Goal: Information Seeking & Learning: Compare options

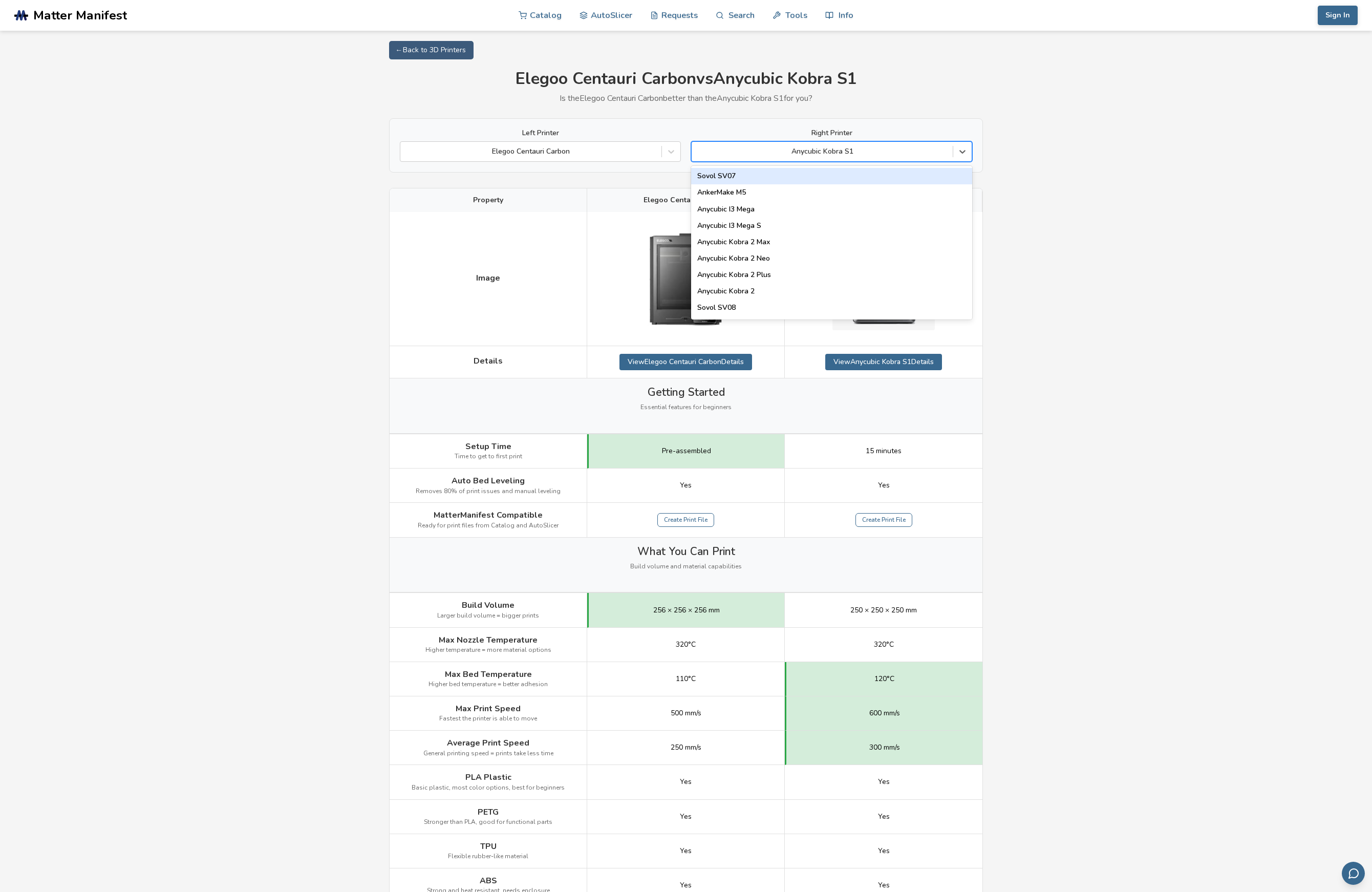
click at [726, 156] on div "Anycubic Kobra S1" at bounding box center [821, 152] width 261 height 14
click at [781, 238] on div "Bambu Lab P1P" at bounding box center [831, 235] width 281 height 17
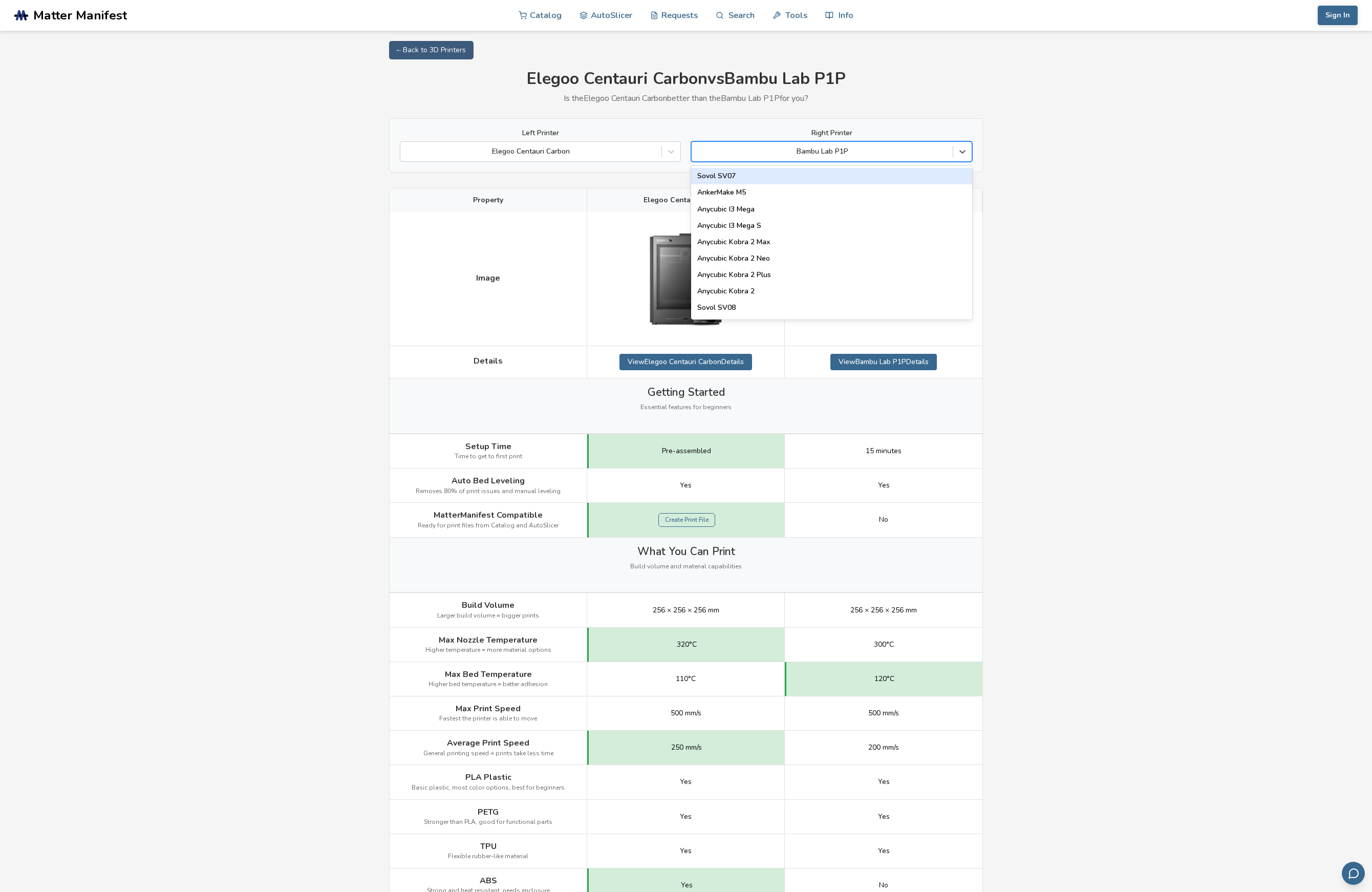
click at [864, 155] on div at bounding box center [822, 151] width 251 height 10
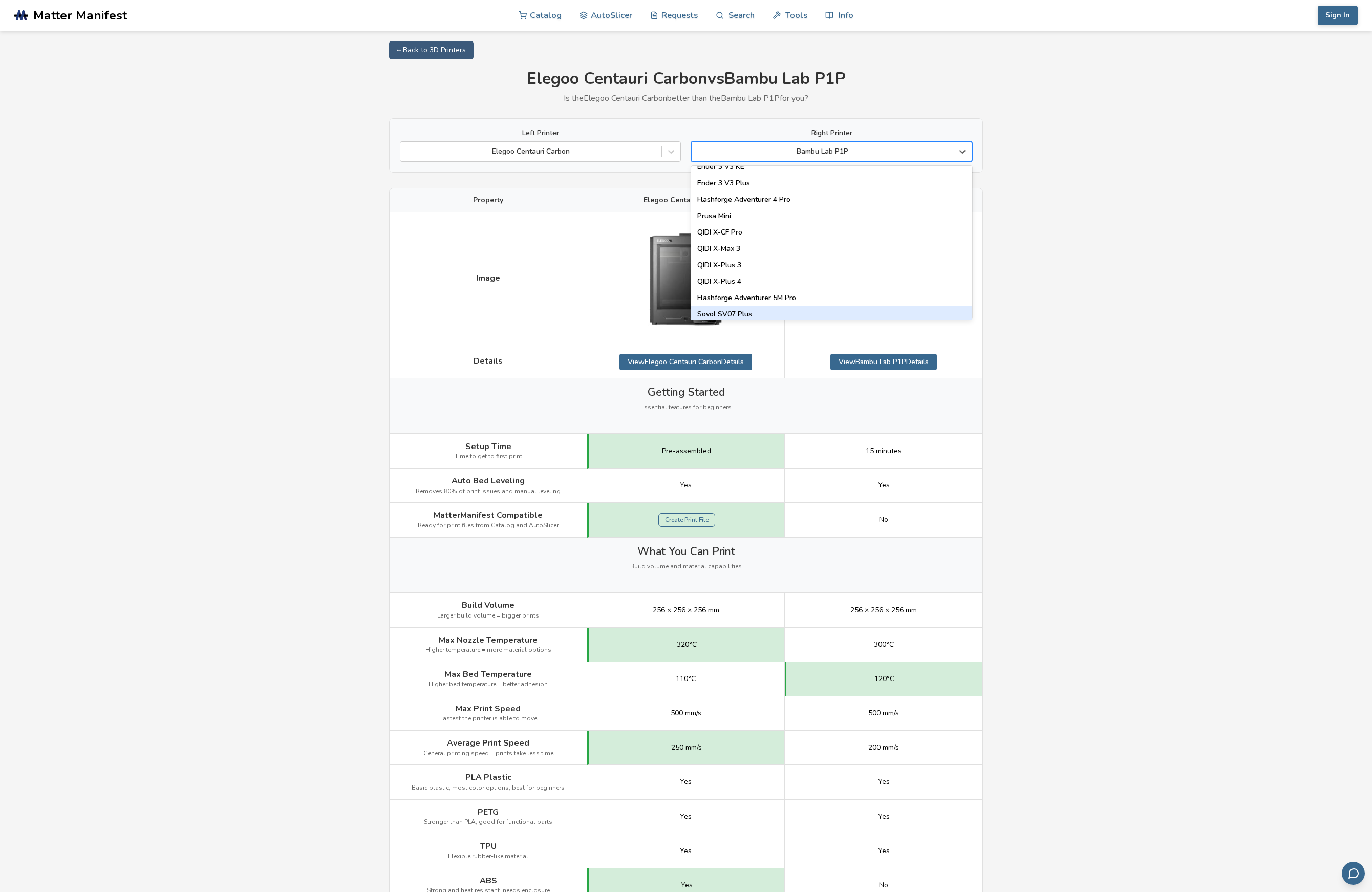
scroll to position [1067, 0]
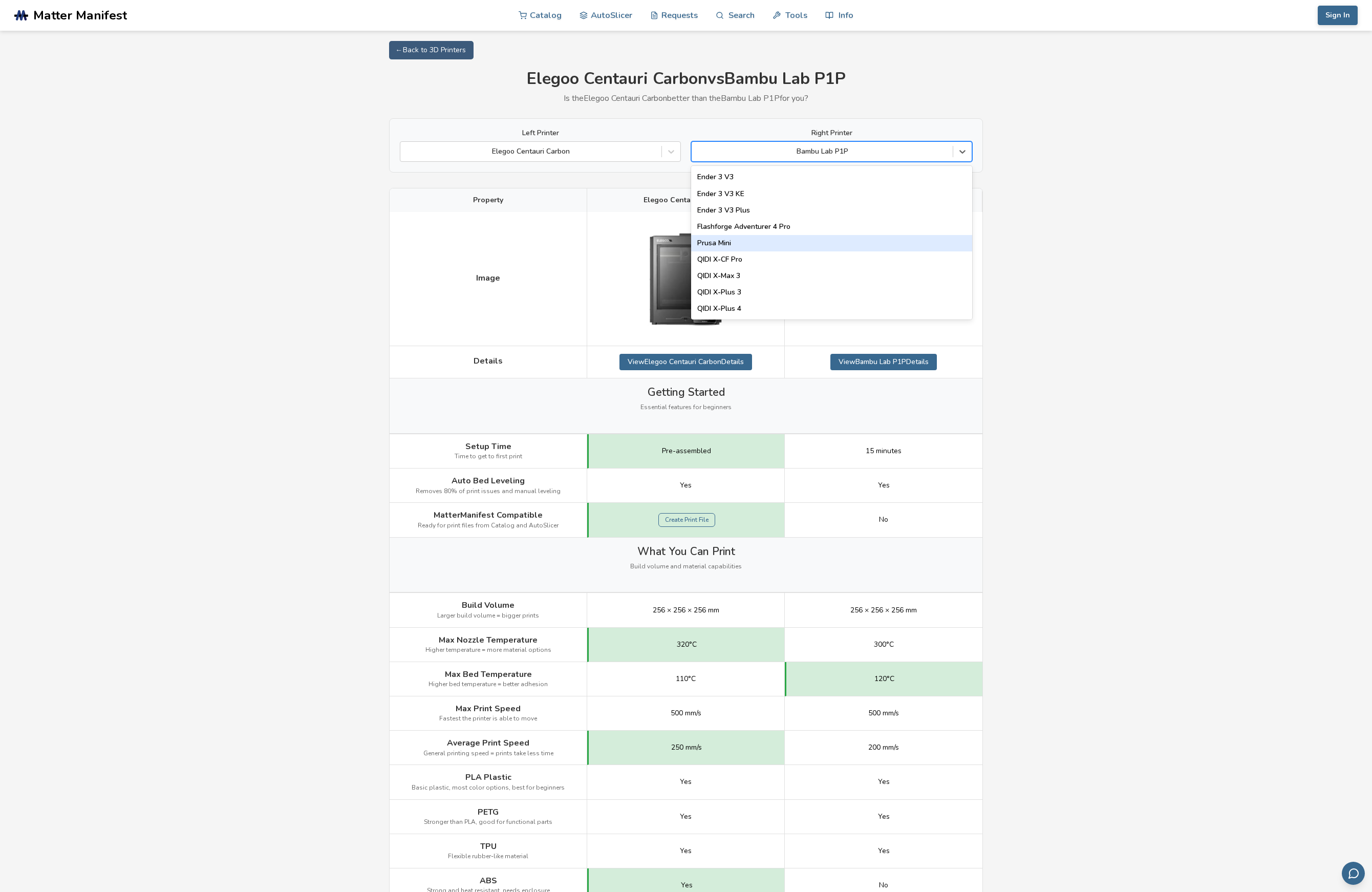
click at [758, 245] on div "Prusa Mini" at bounding box center [831, 243] width 281 height 17
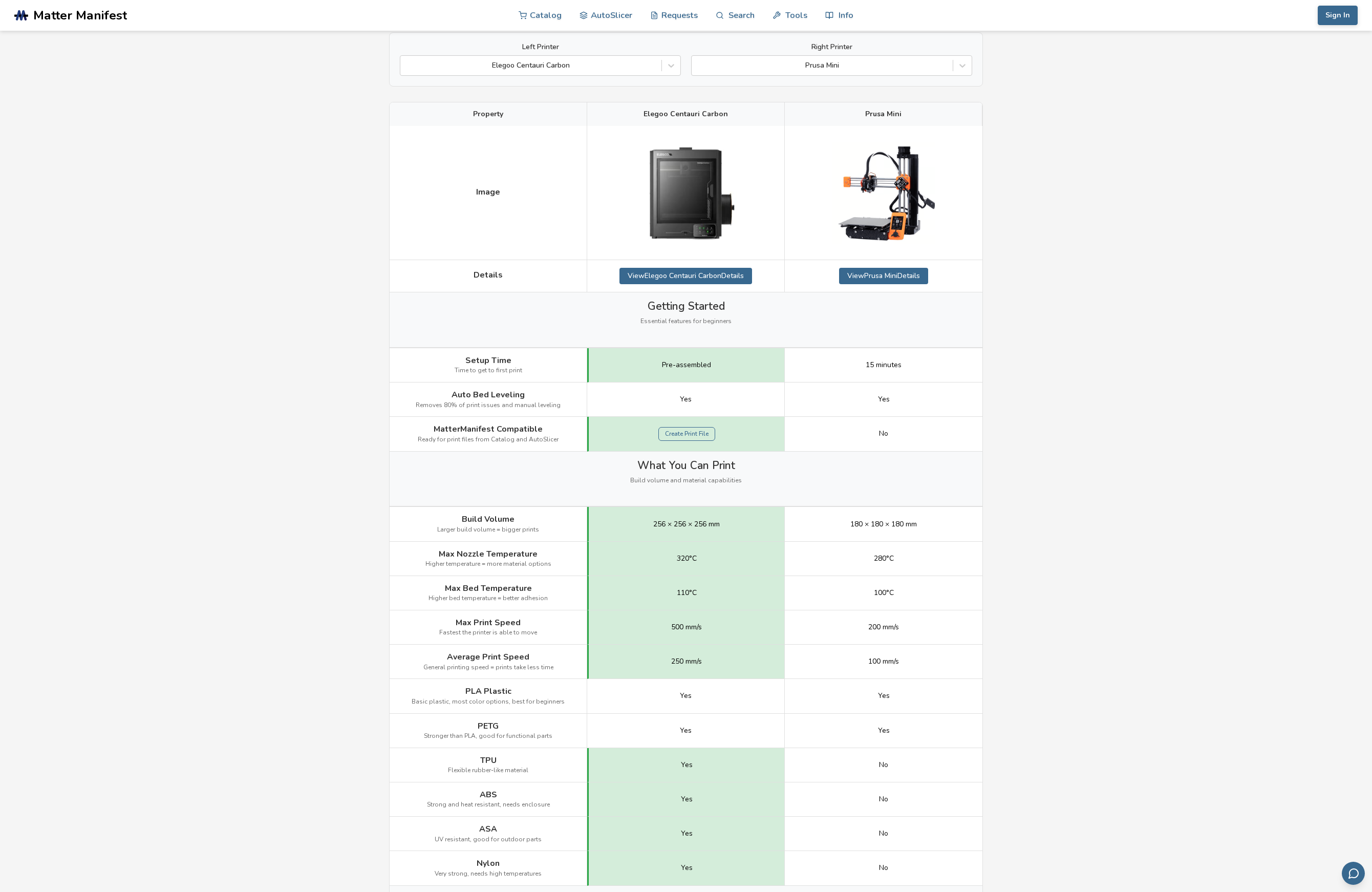
scroll to position [62, 0]
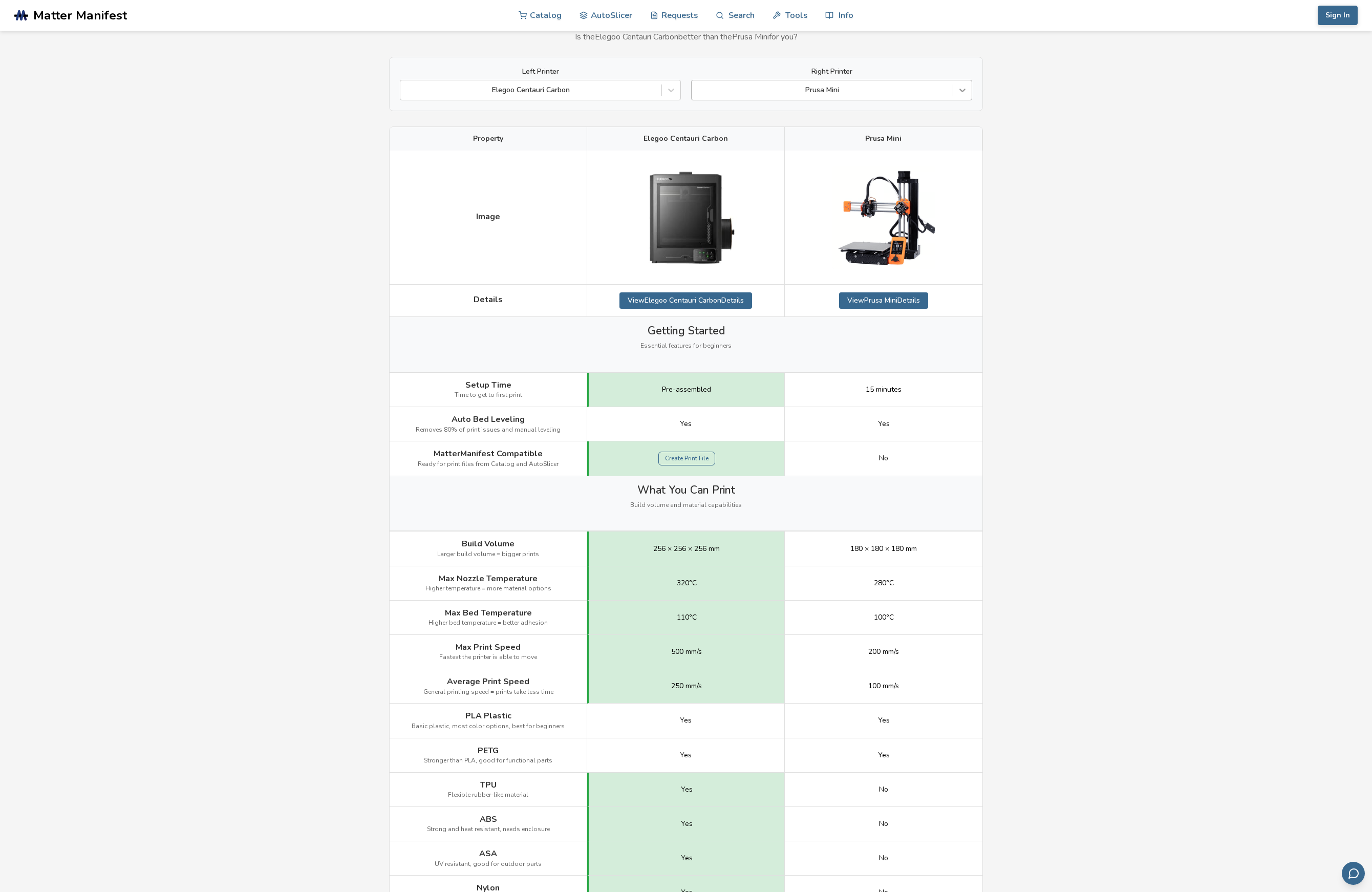
click at [962, 92] on icon at bounding box center [962, 91] width 6 height 4
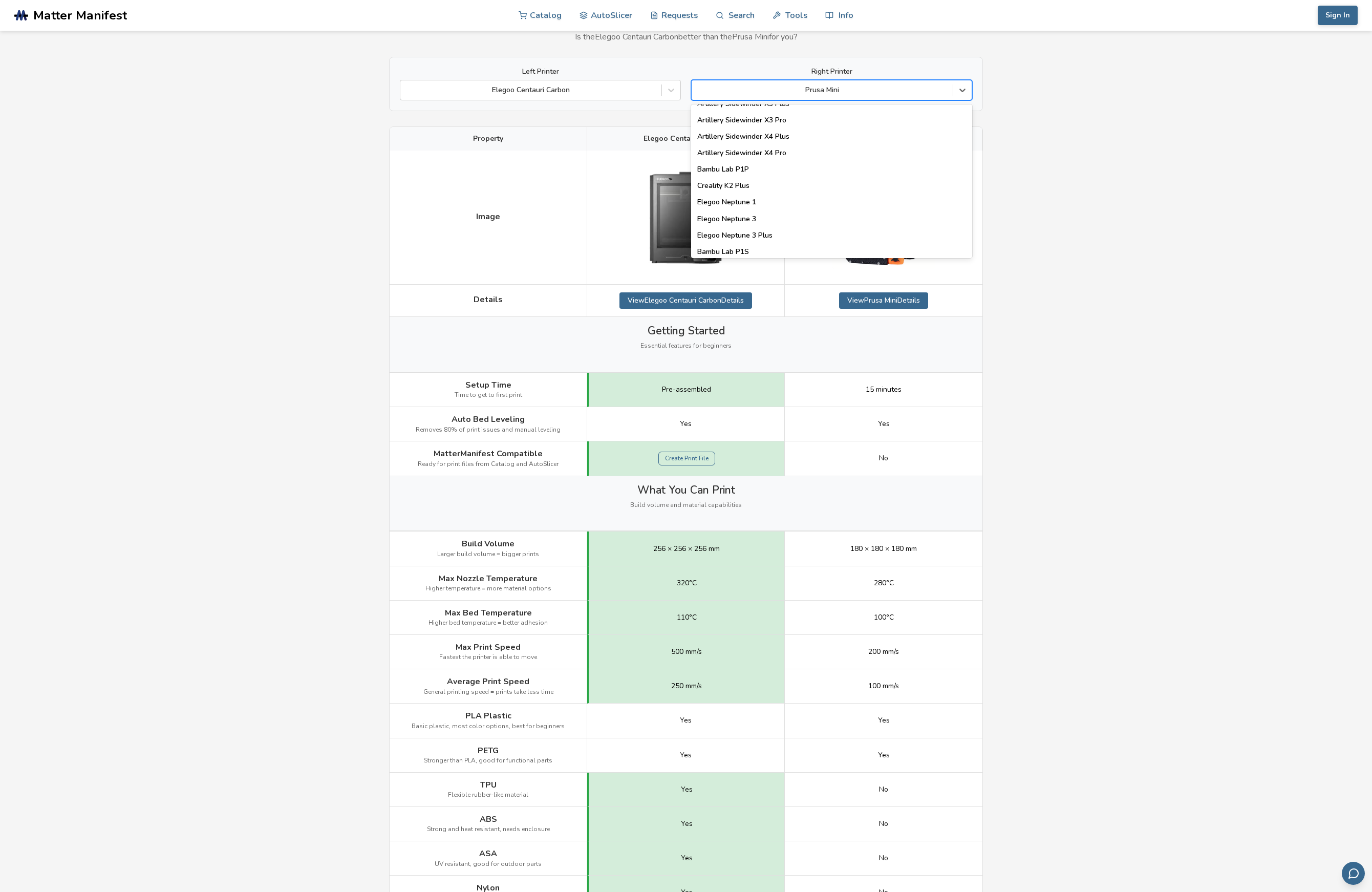
scroll to position [680, 0]
click at [909, 225] on div "Bambu Lab X1C" at bounding box center [831, 223] width 281 height 17
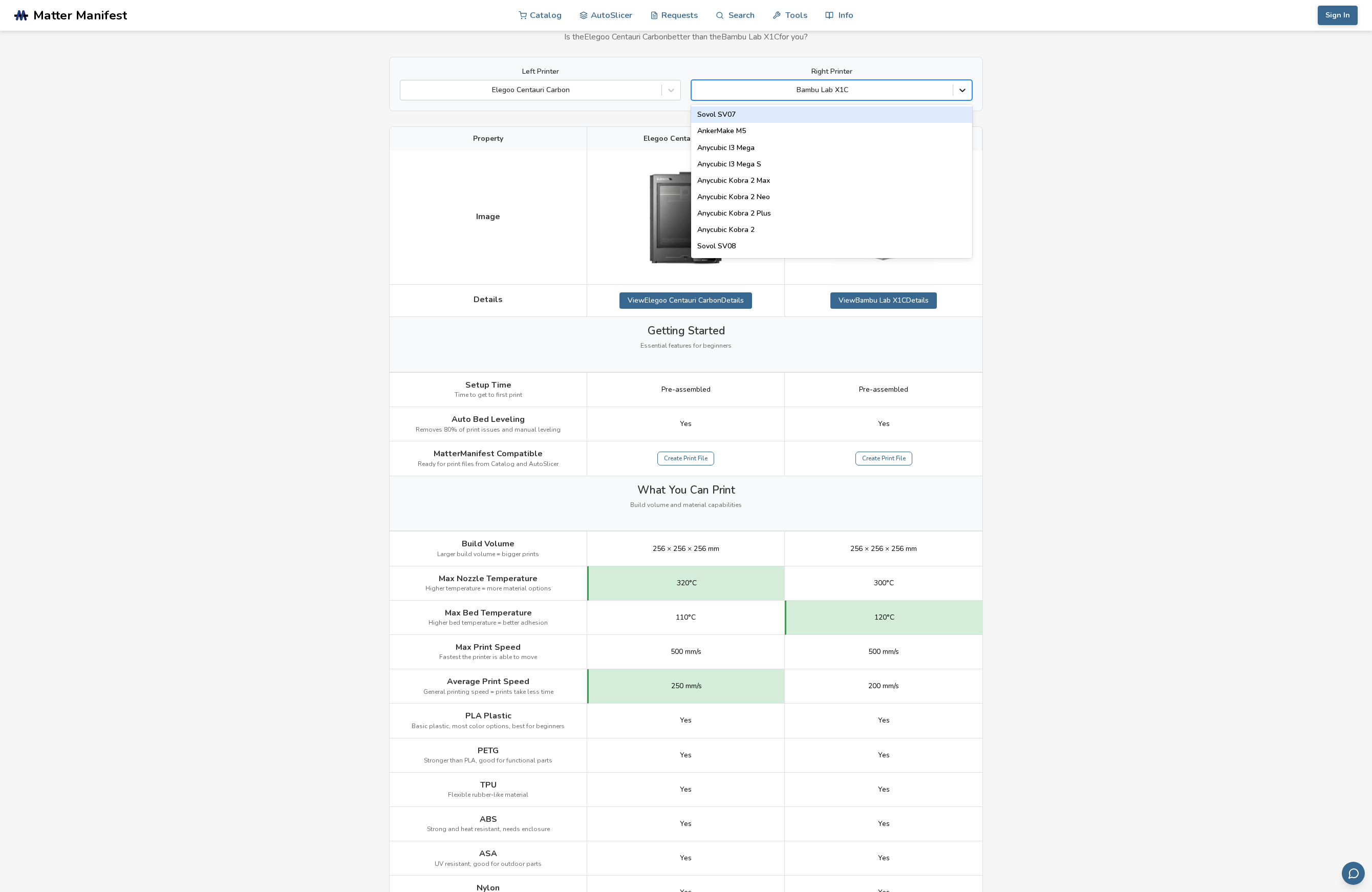
click at [962, 89] on icon at bounding box center [962, 90] width 10 height 10
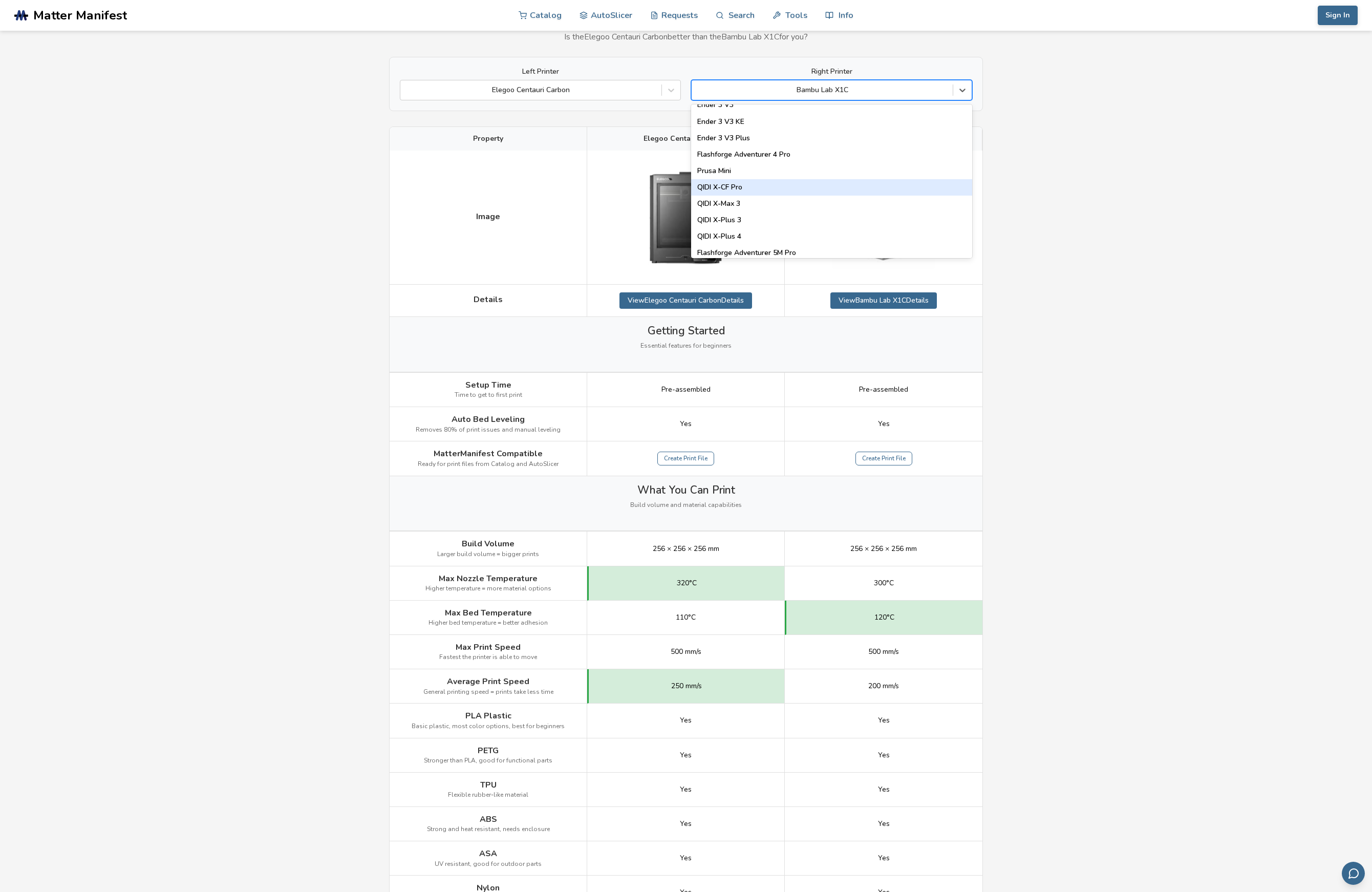
click at [865, 187] on div "QIDI X-CF Pro" at bounding box center [831, 188] width 281 height 17
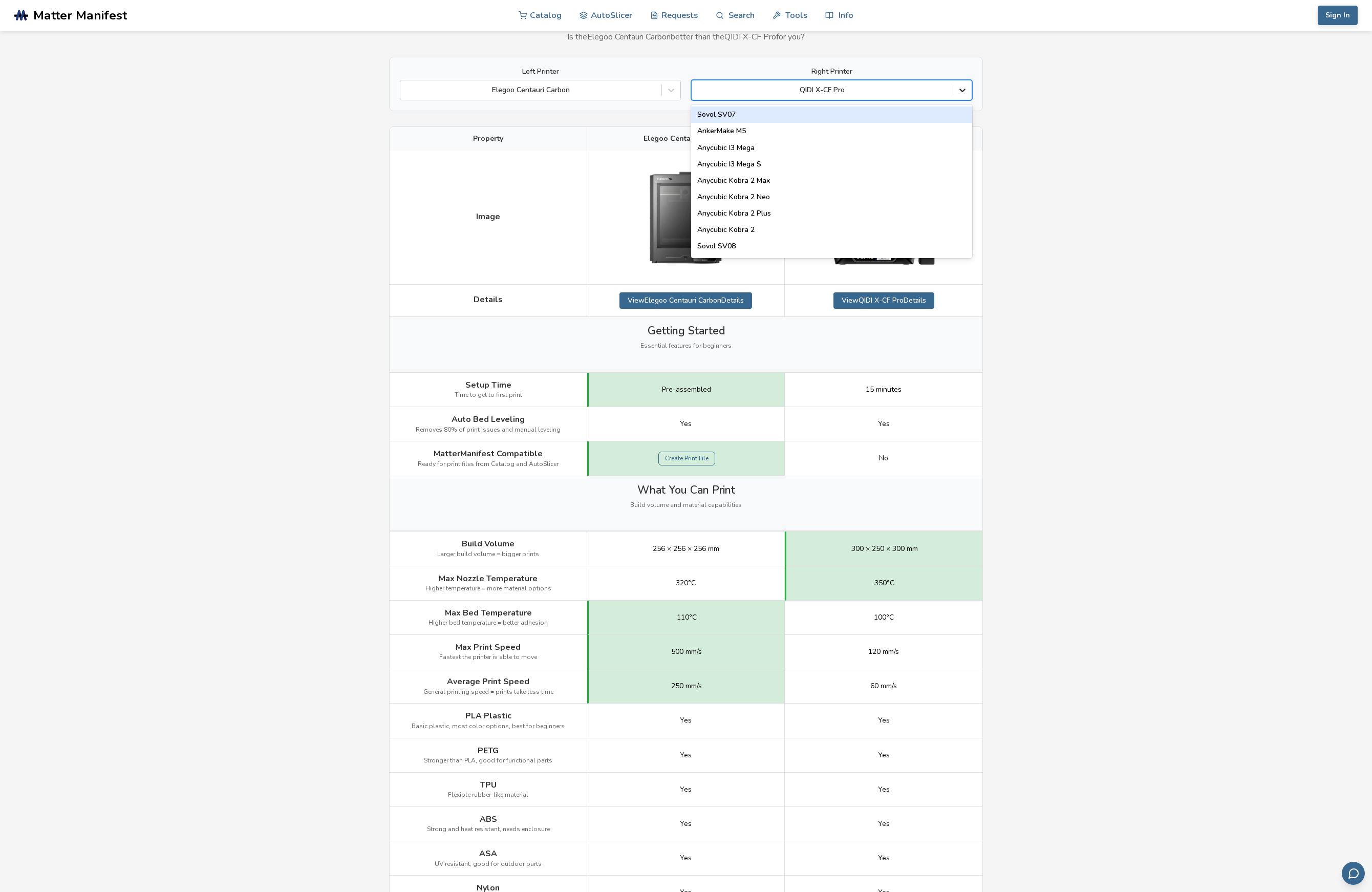
click at [965, 92] on icon at bounding box center [962, 90] width 10 height 10
click at [853, 178] on div "Flsun S1 Pro" at bounding box center [831, 182] width 281 height 17
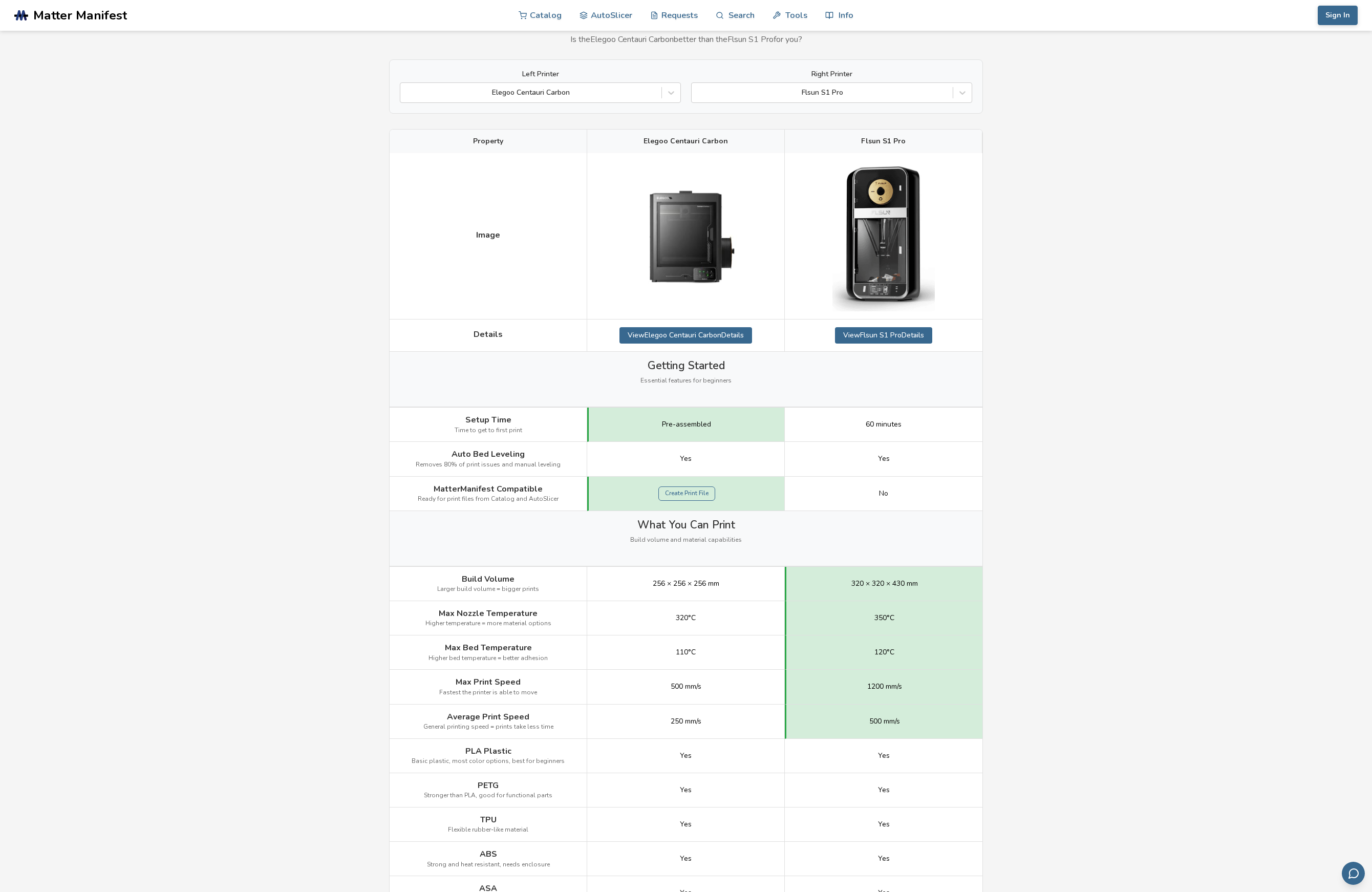
scroll to position [62, 0]
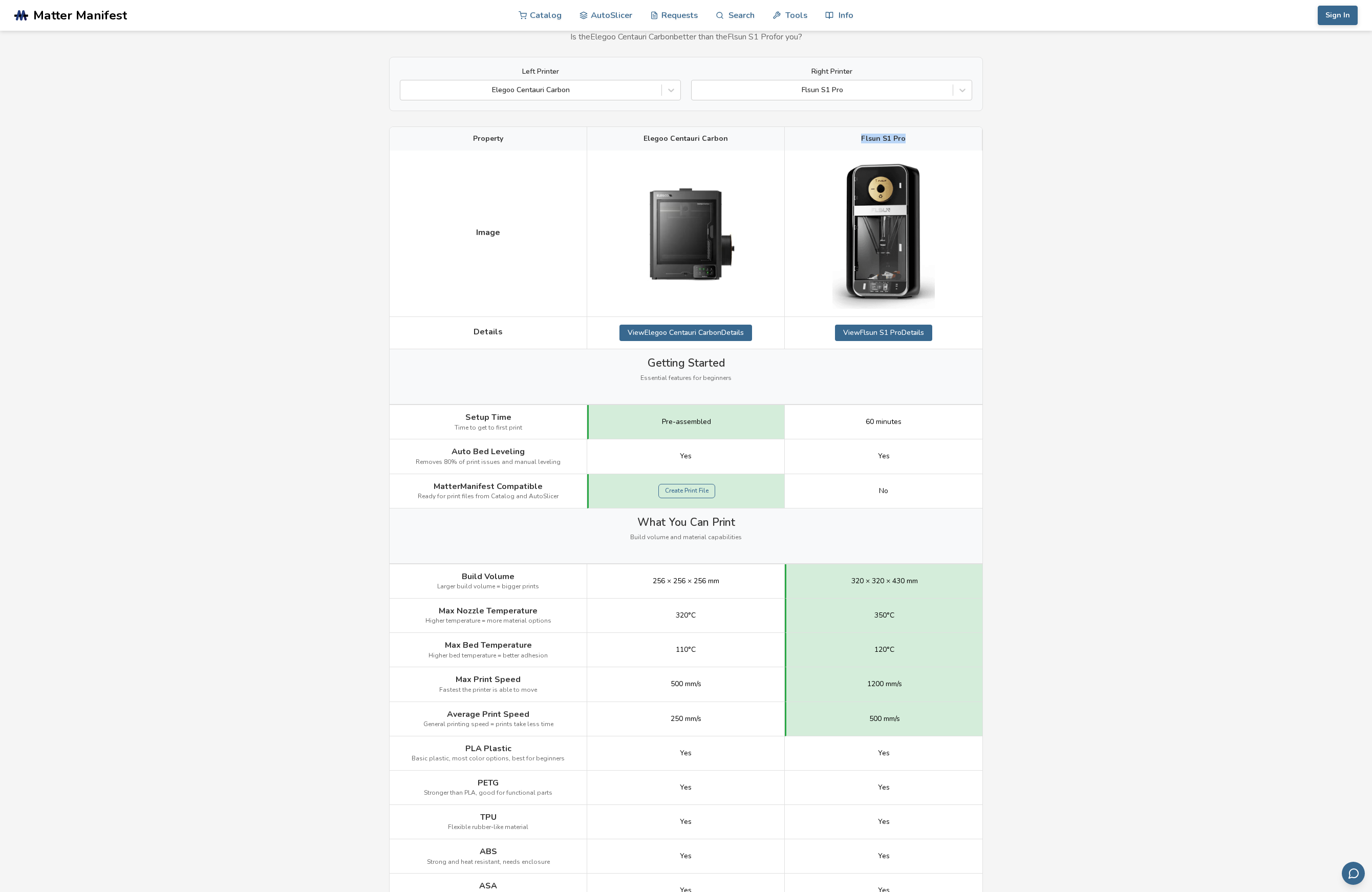
drag, startPoint x: 892, startPoint y: 139, endPoint x: 856, endPoint y: 138, distance: 36.0
click at [856, 138] on div "Flsun S1 Pro" at bounding box center [883, 139] width 198 height 24
copy span "Flsun S1 Pro"
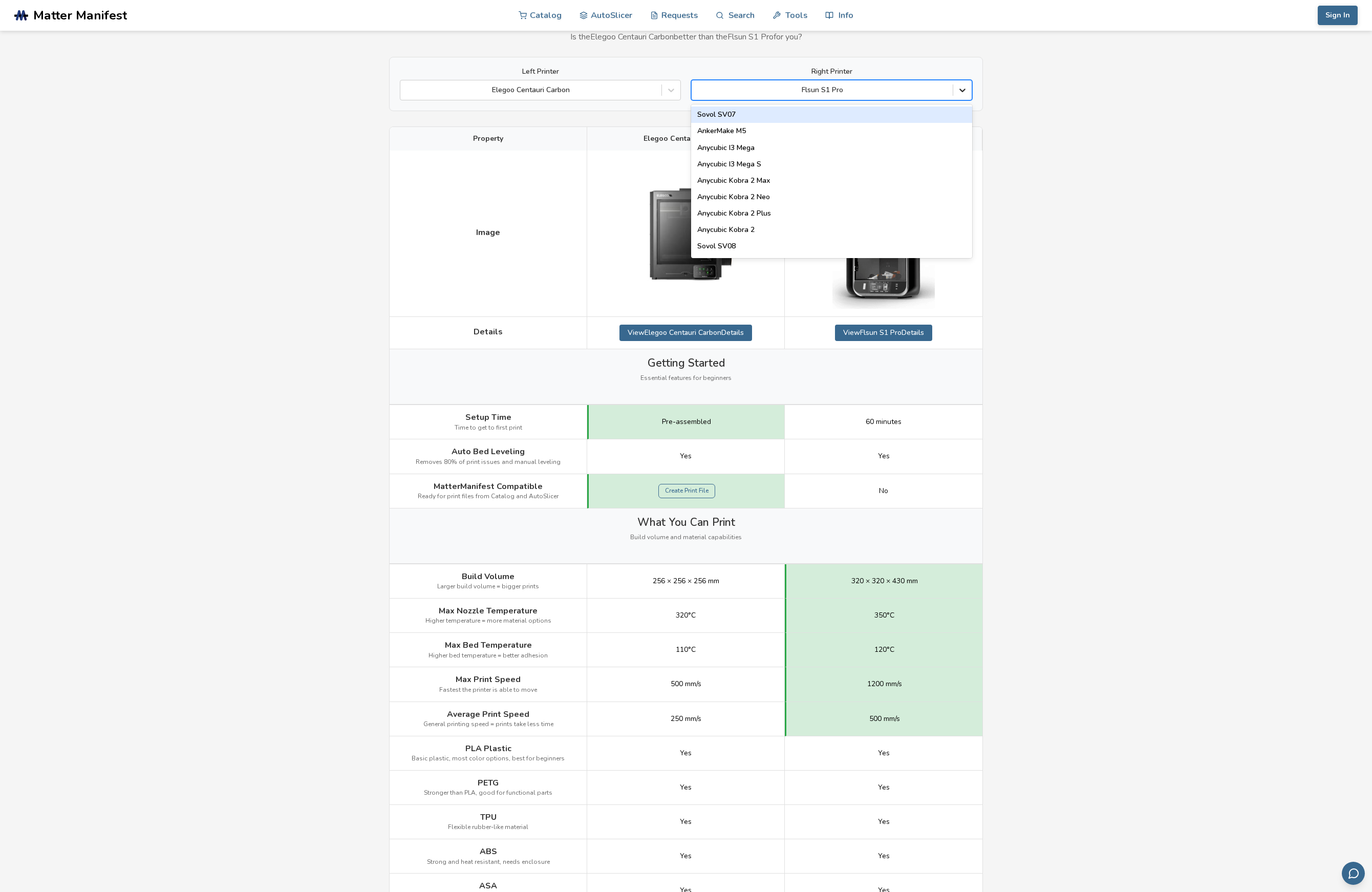
click at [963, 90] on icon at bounding box center [962, 90] width 10 height 10
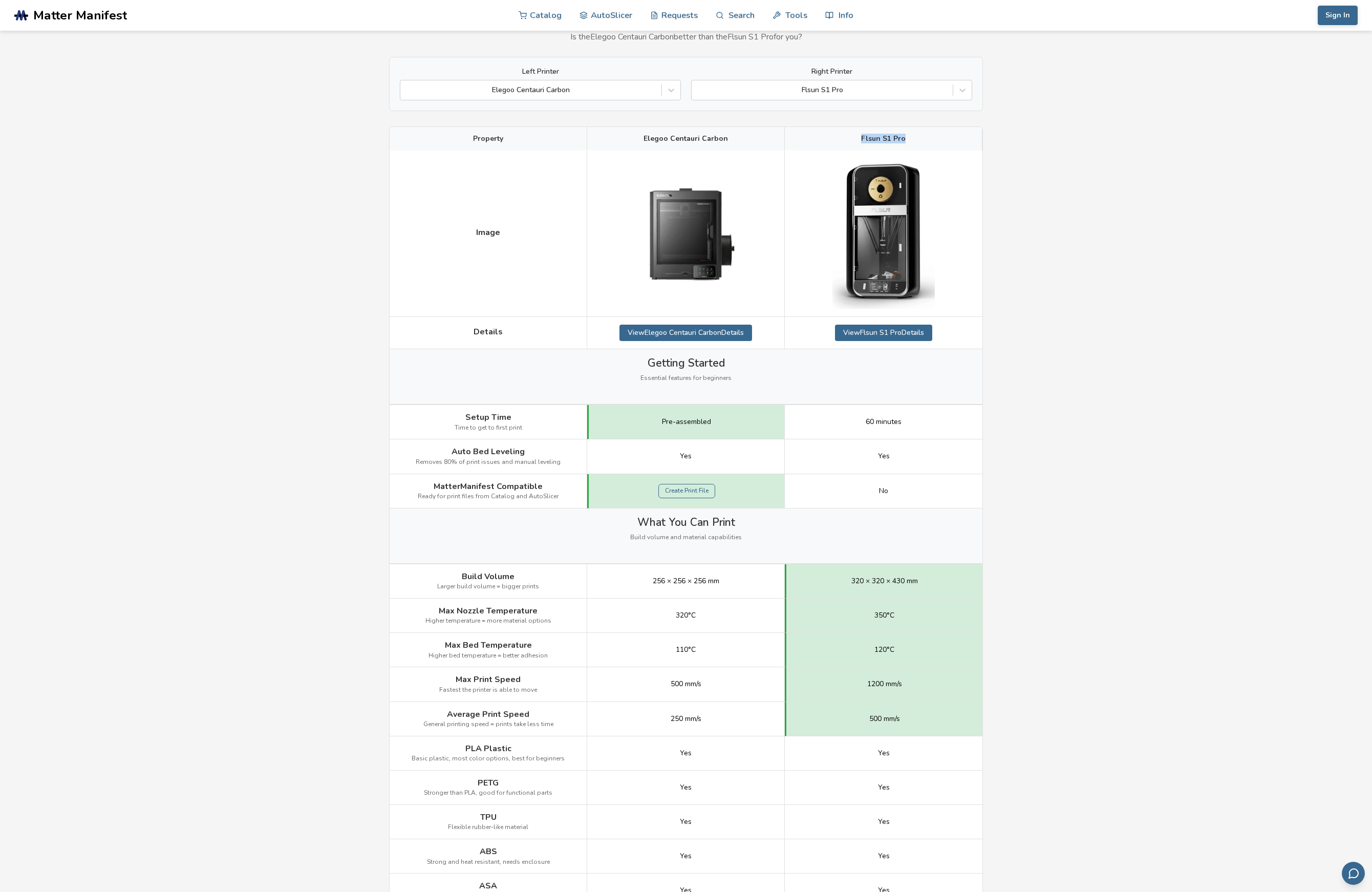
drag, startPoint x: 971, startPoint y: 120, endPoint x: 968, endPoint y: 138, distance: 18.2
click at [962, 93] on icon at bounding box center [962, 90] width 10 height 10
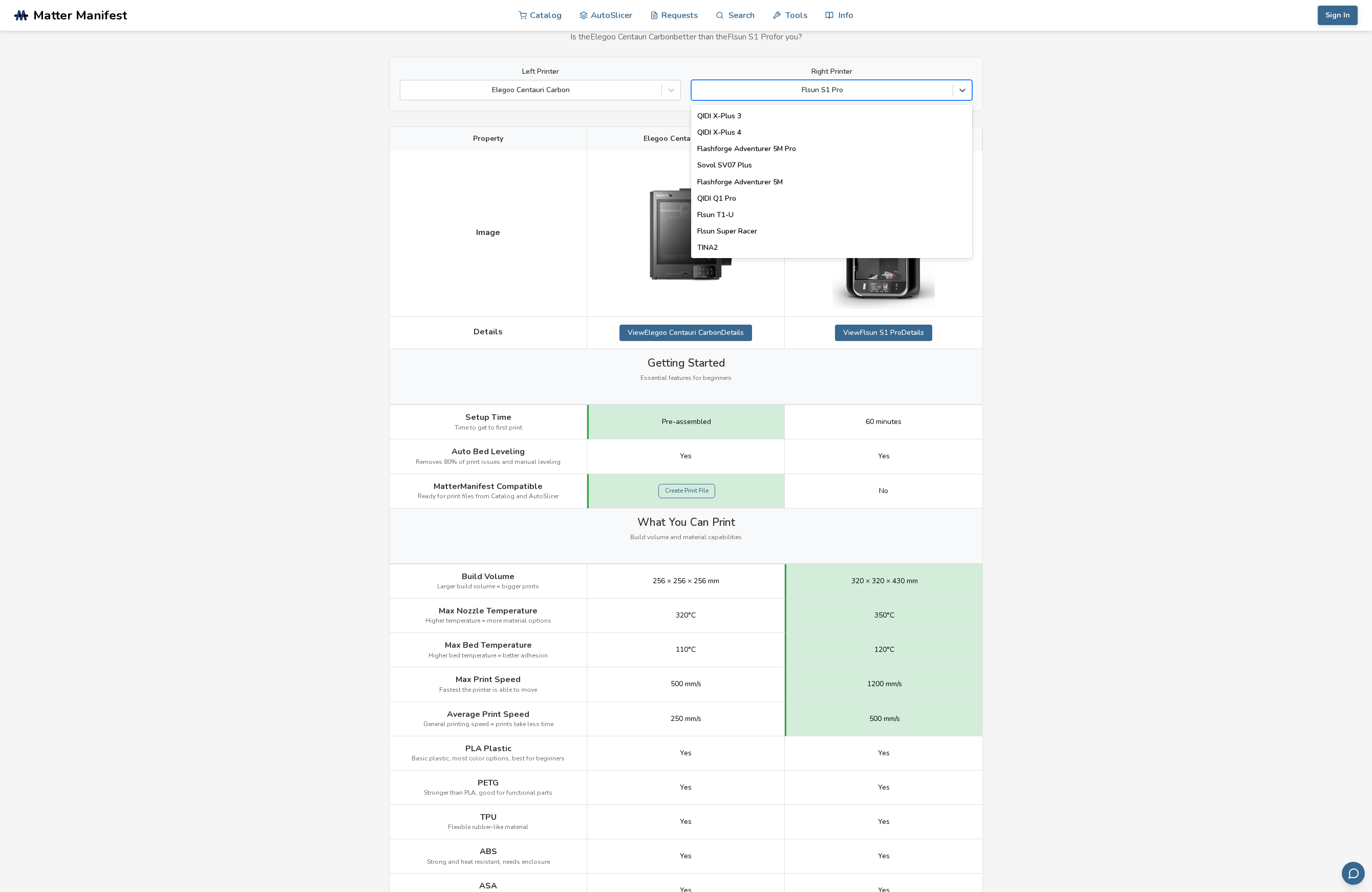
scroll to position [1199, 0]
click at [920, 201] on div "Flsun T1-U" at bounding box center [831, 198] width 281 height 17
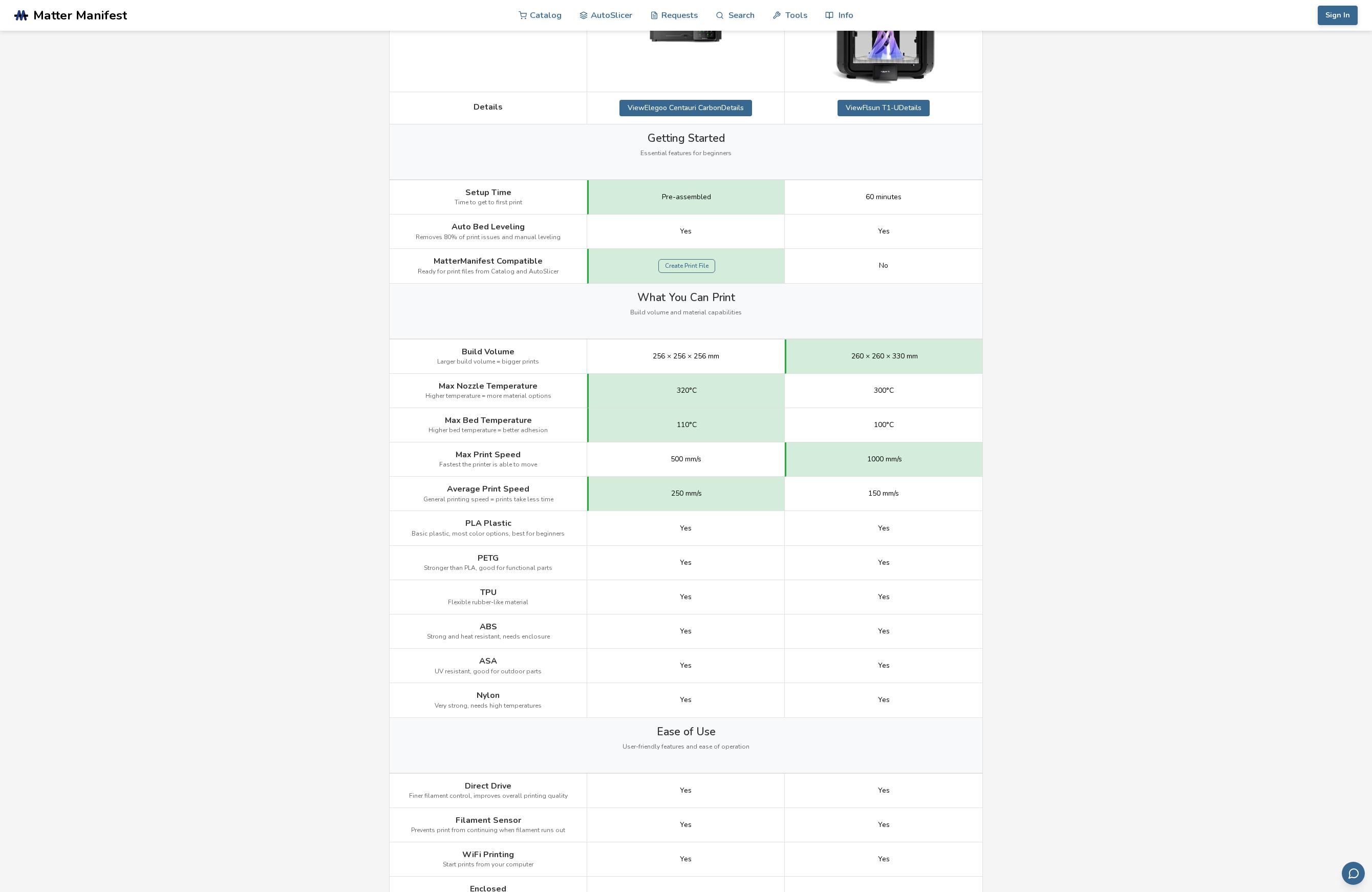
scroll to position [62, 0]
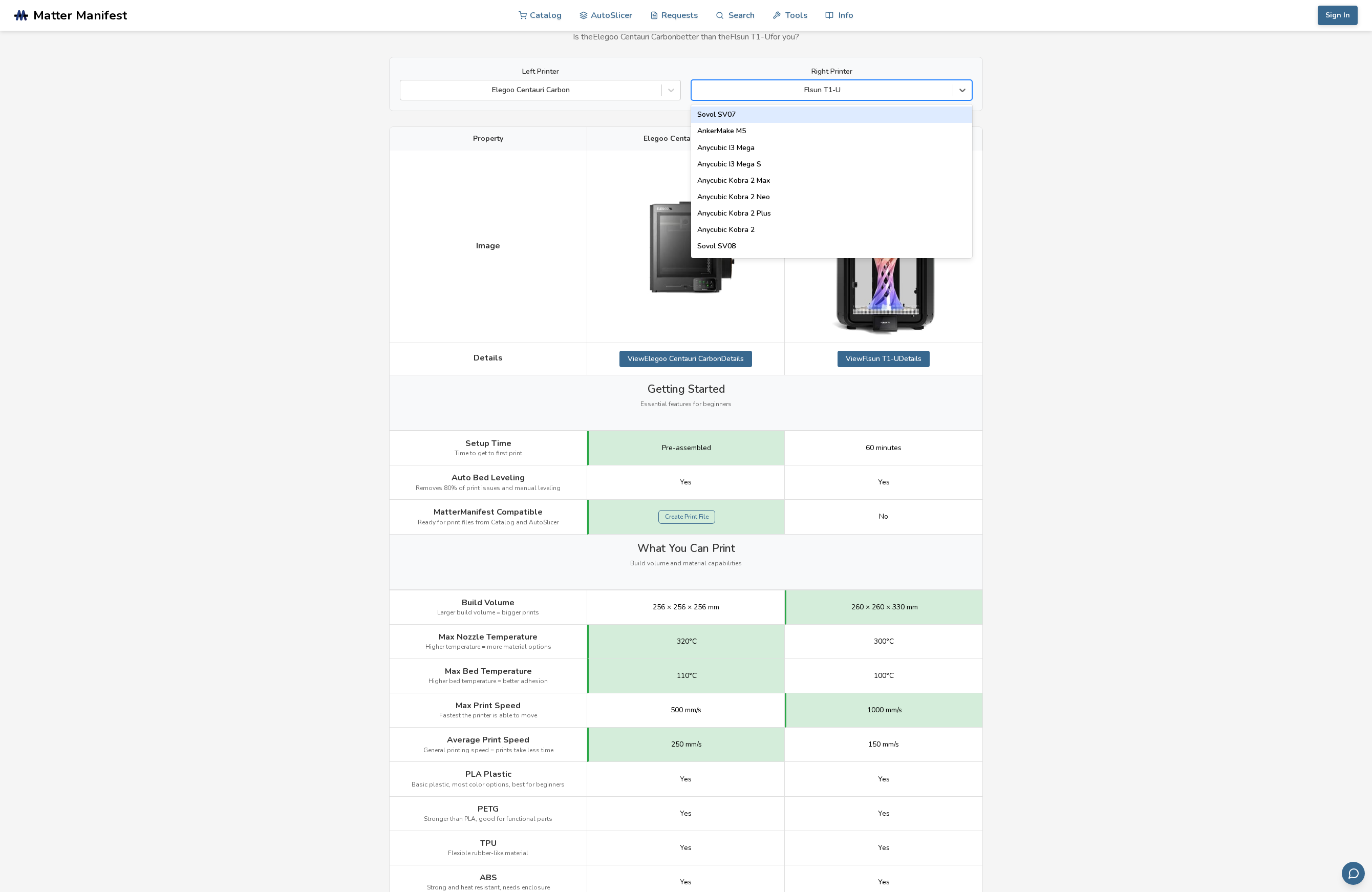
click at [862, 96] on div "Flsun T1-U" at bounding box center [821, 90] width 261 height 14
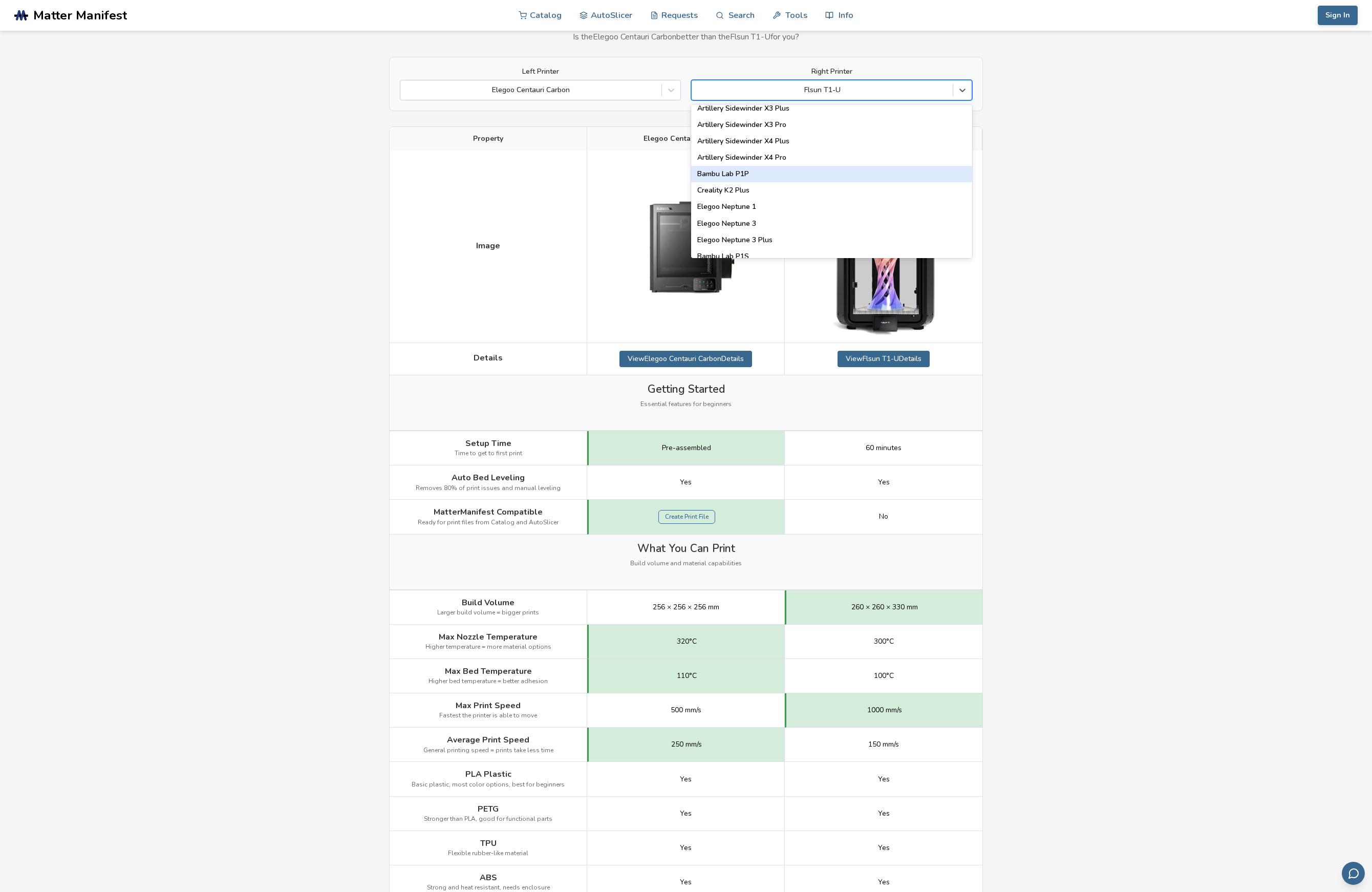
click at [839, 168] on div "Bambu Lab P1P" at bounding box center [831, 174] width 281 height 17
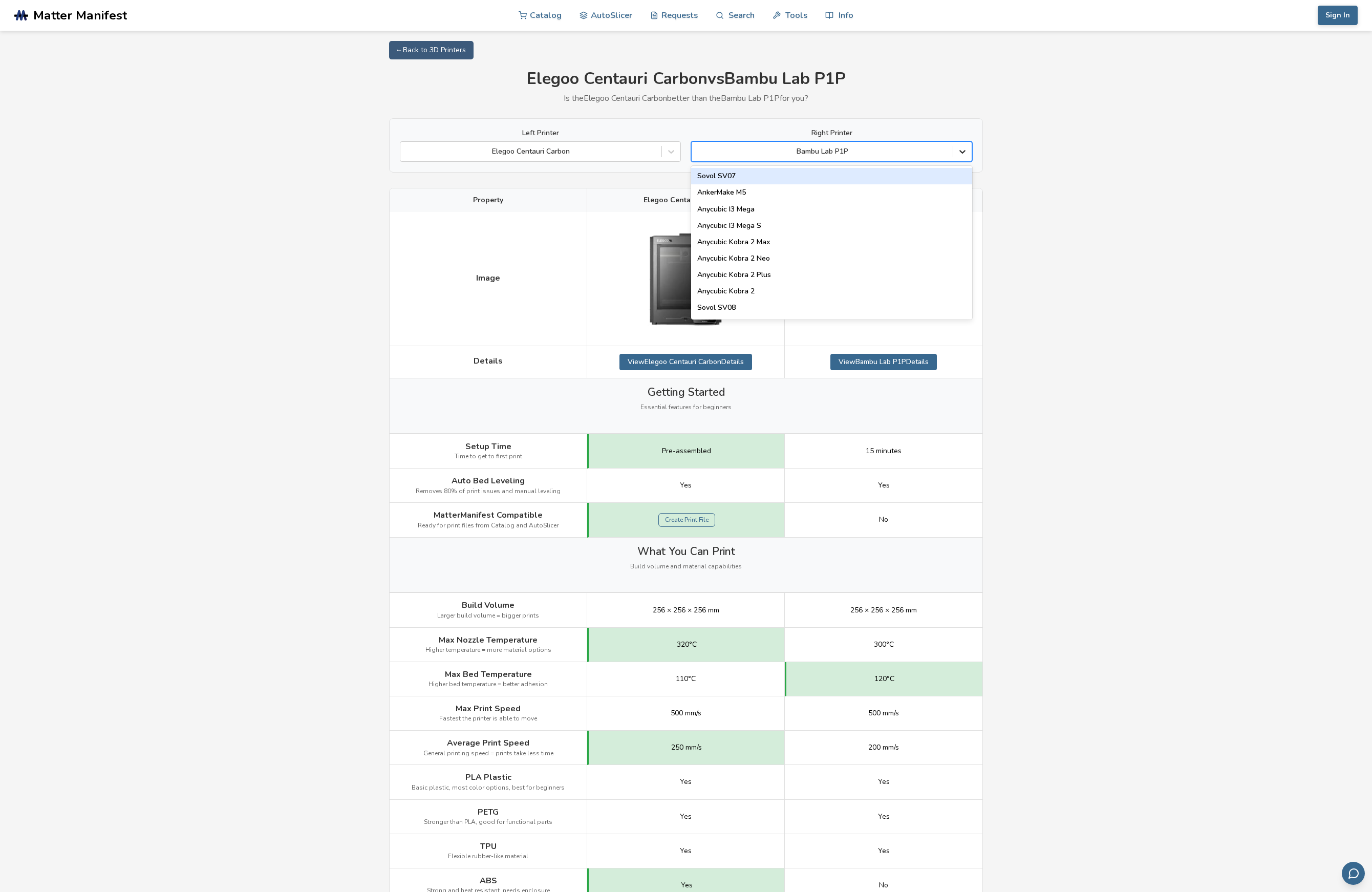
click at [957, 148] on icon at bounding box center [962, 151] width 10 height 10
type input "***"
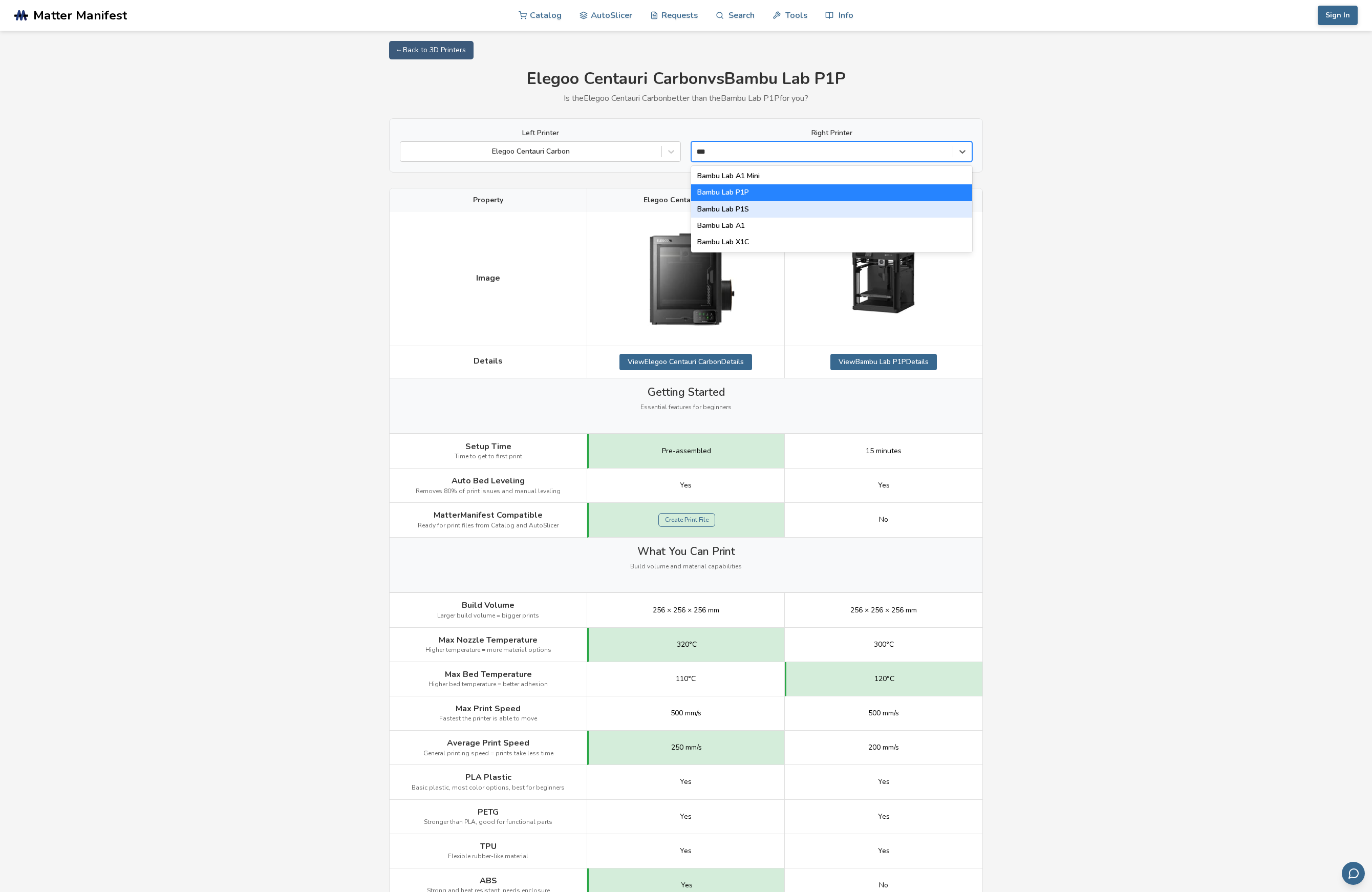
click at [763, 208] on div "Bambu Lab P1S" at bounding box center [831, 209] width 281 height 17
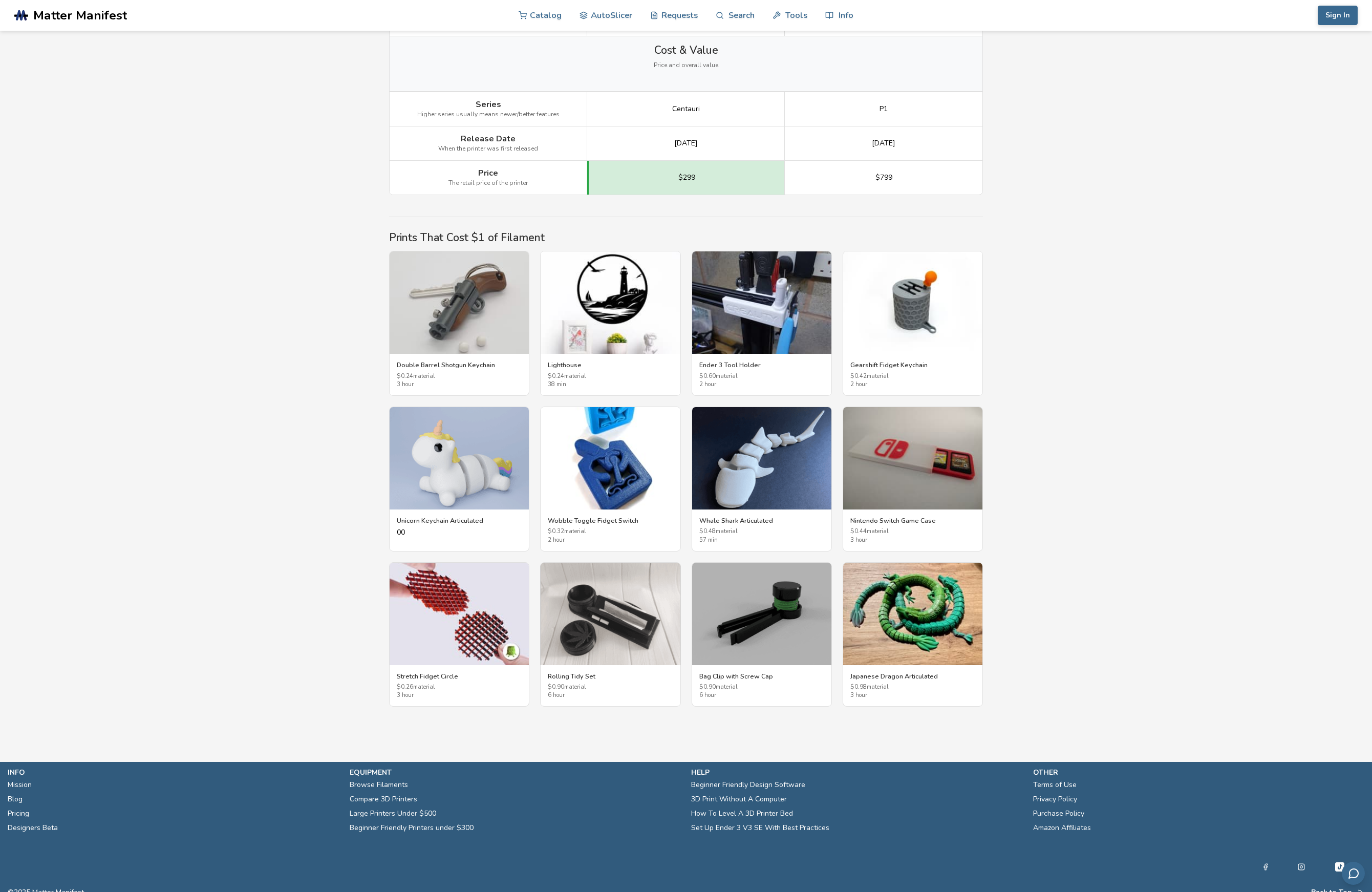
scroll to position [1526, 0]
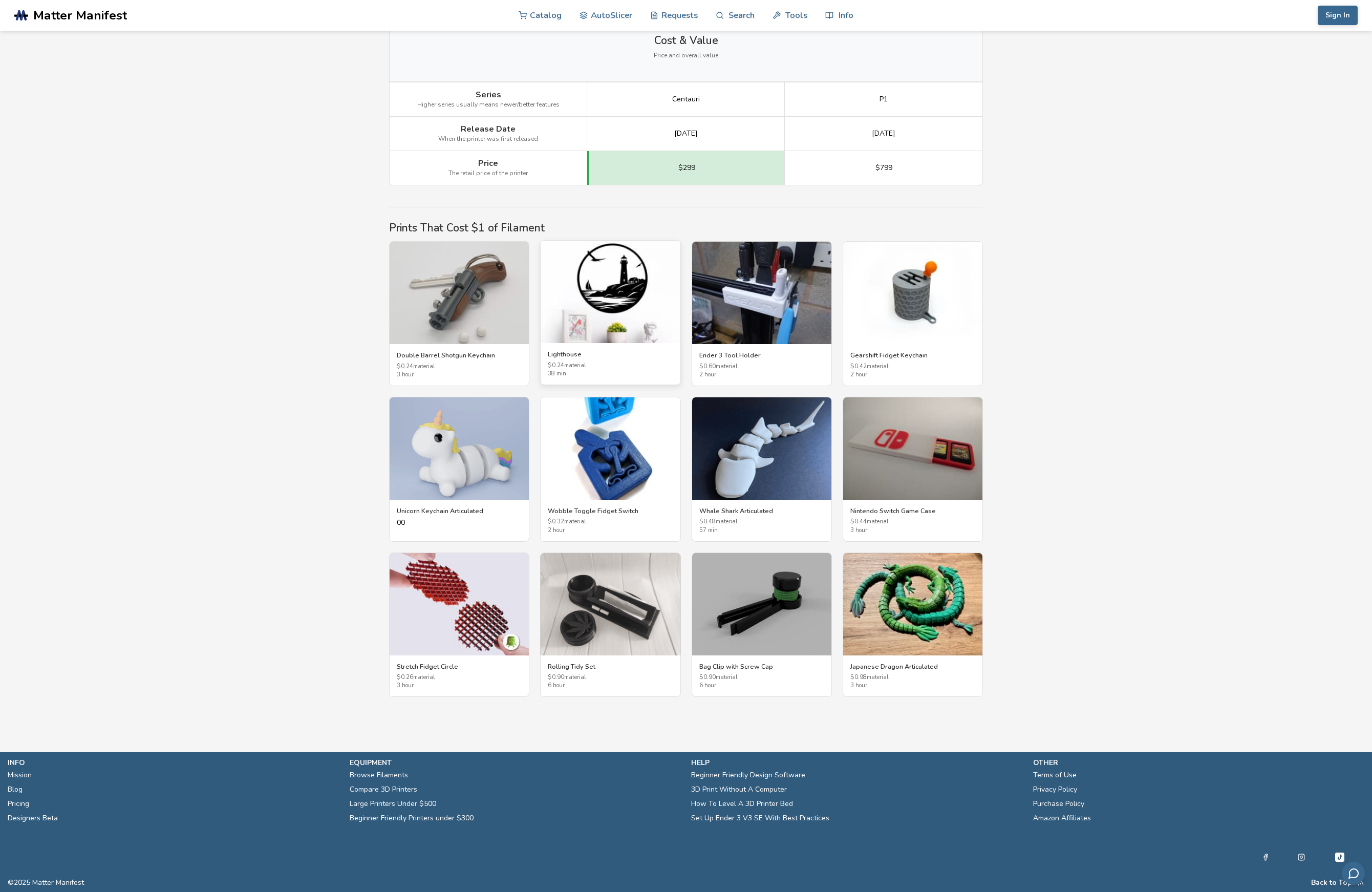
click at [605, 276] on img at bounding box center [610, 291] width 139 height 102
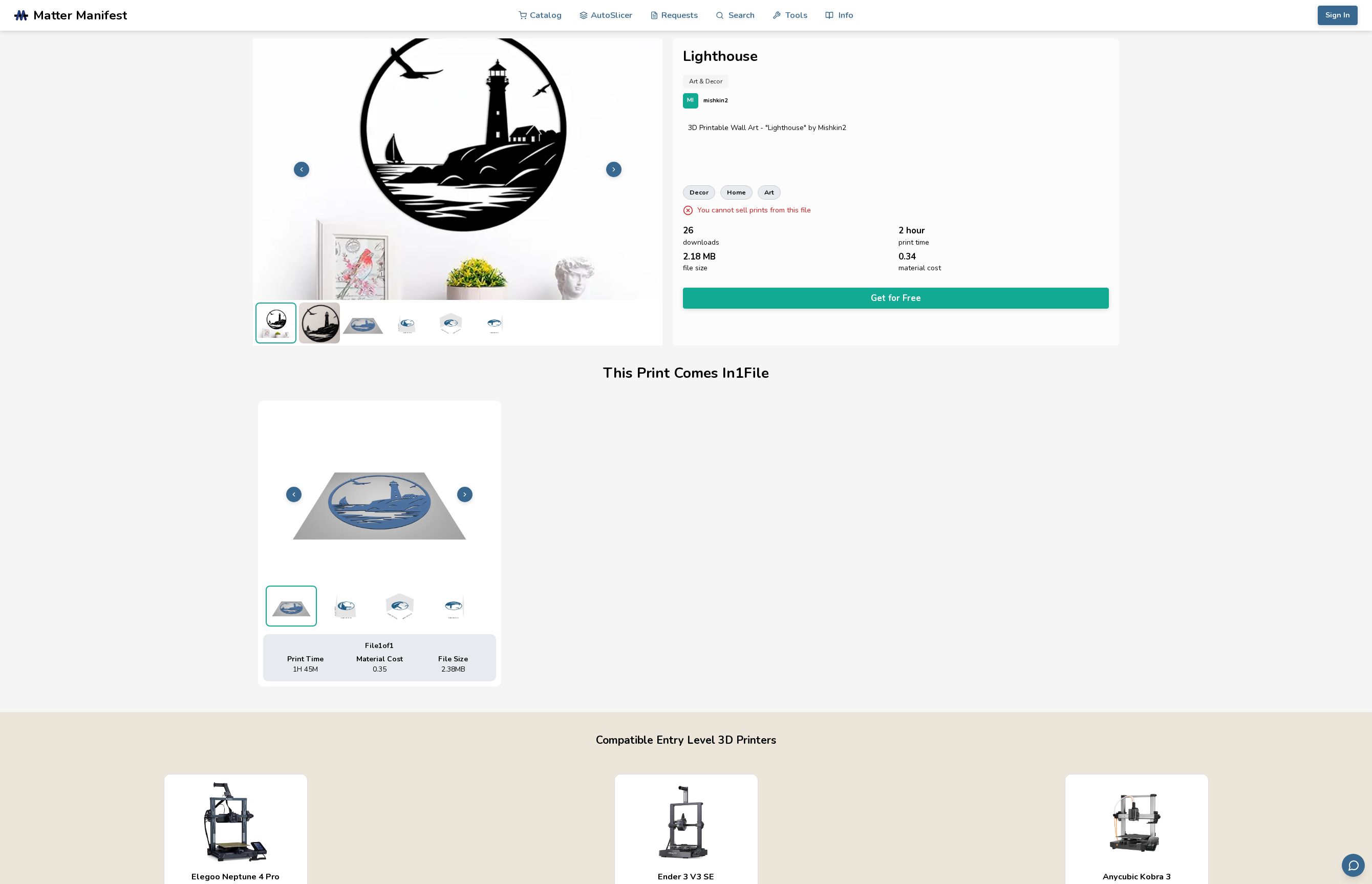
click at [364, 327] on img at bounding box center [363, 323] width 41 height 41
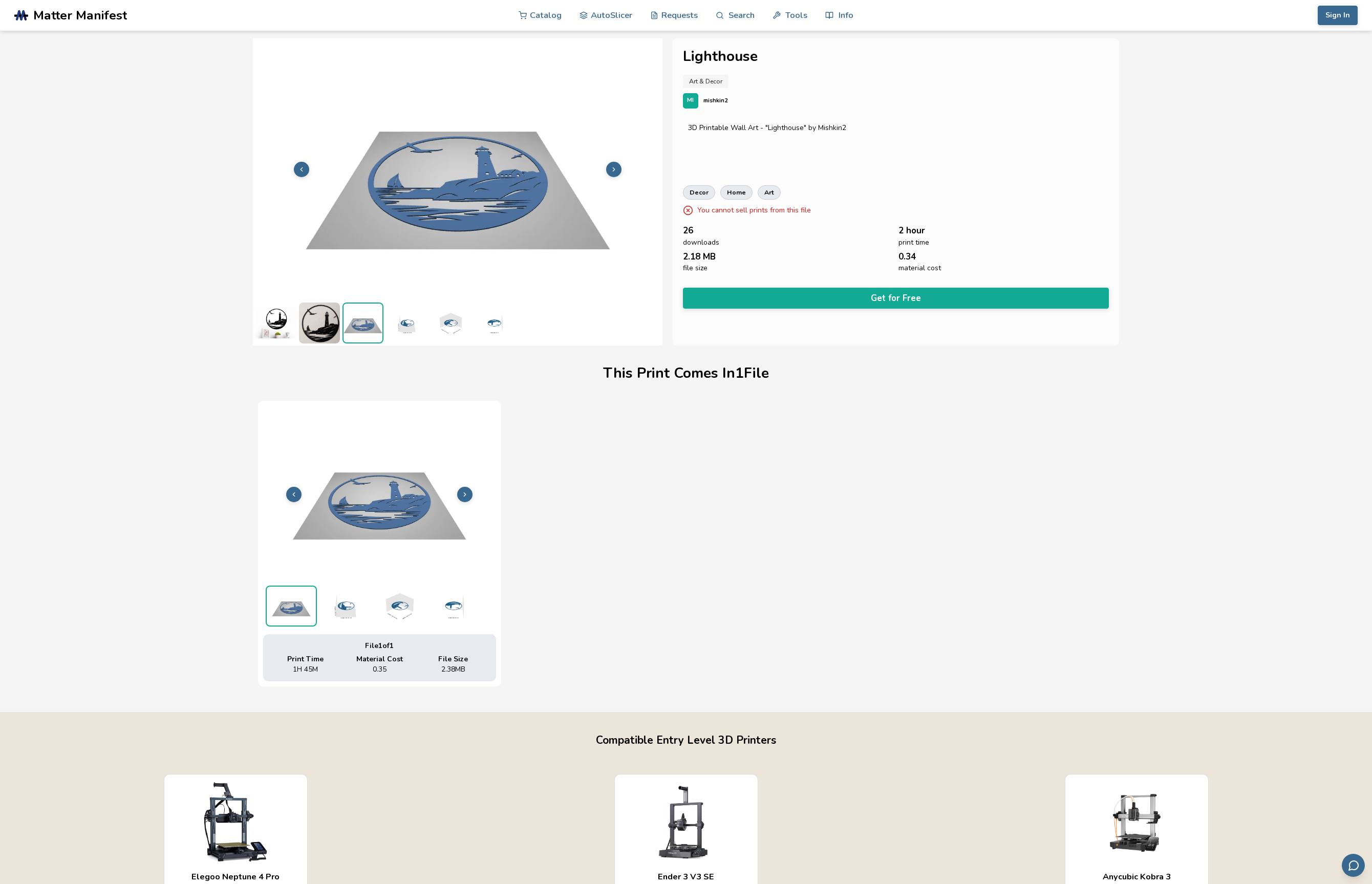
click at [403, 329] on img at bounding box center [406, 323] width 41 height 41
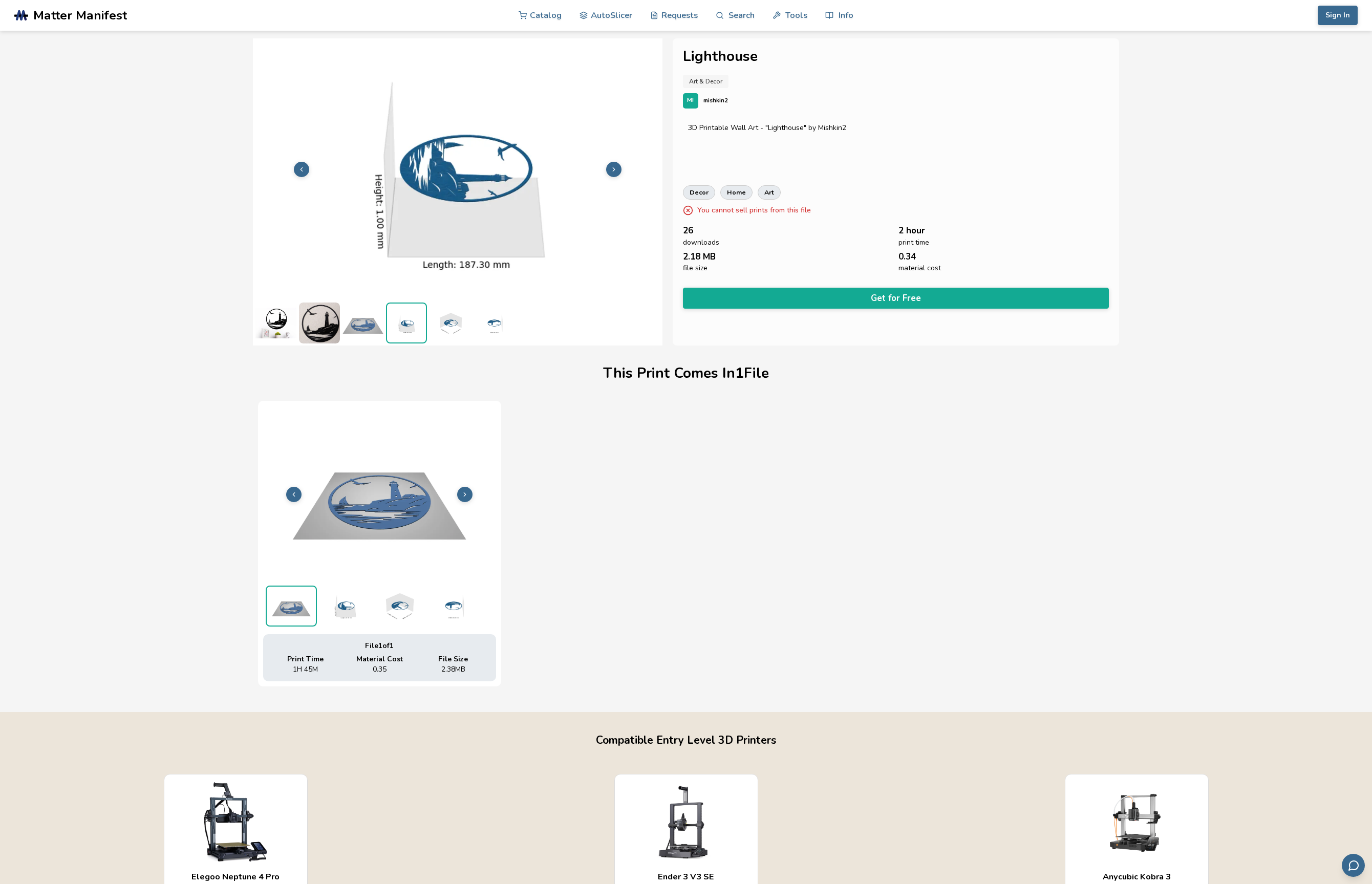
click at [451, 330] on img at bounding box center [450, 323] width 41 height 41
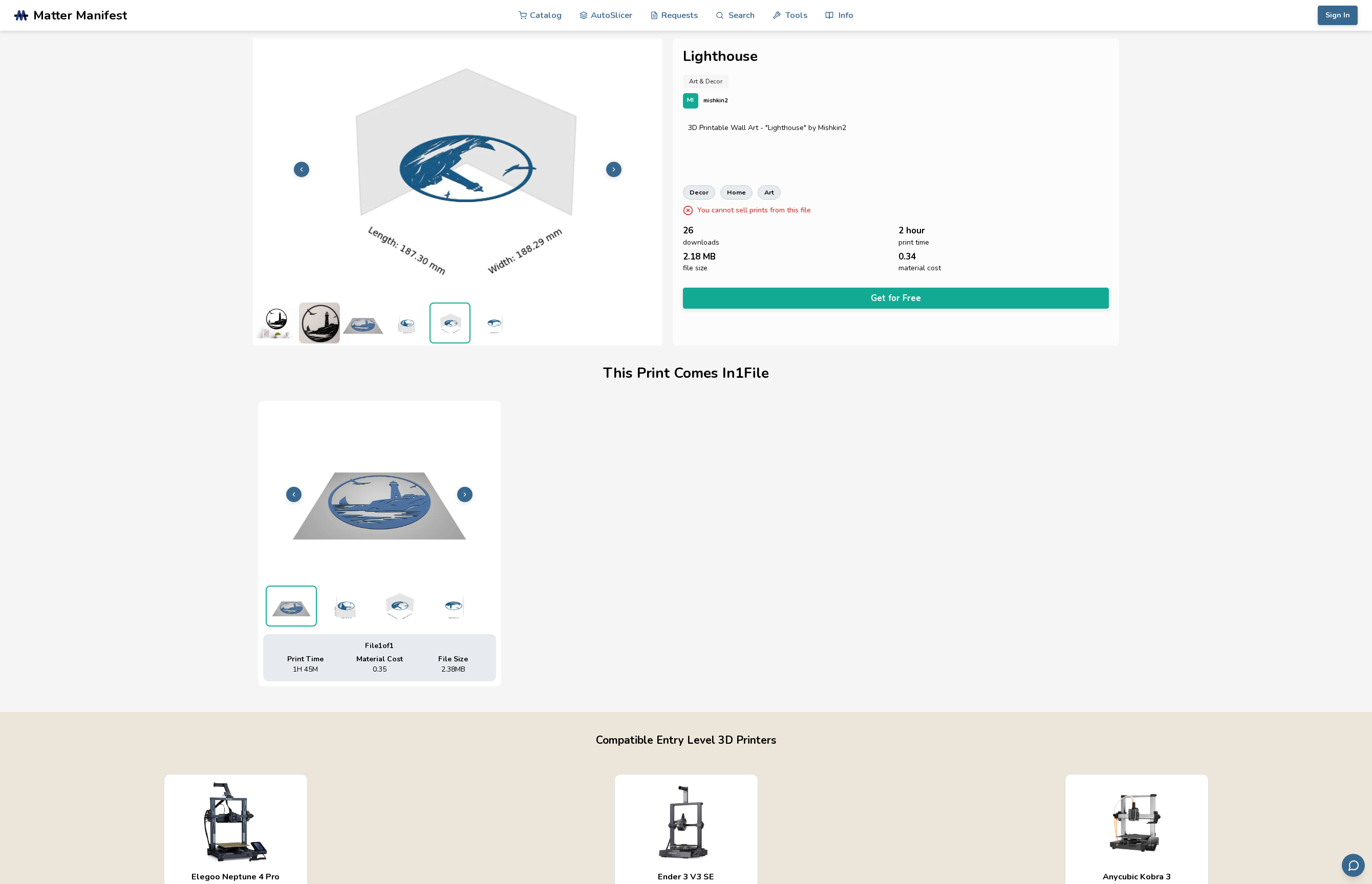
click at [490, 331] on img at bounding box center [493, 323] width 41 height 41
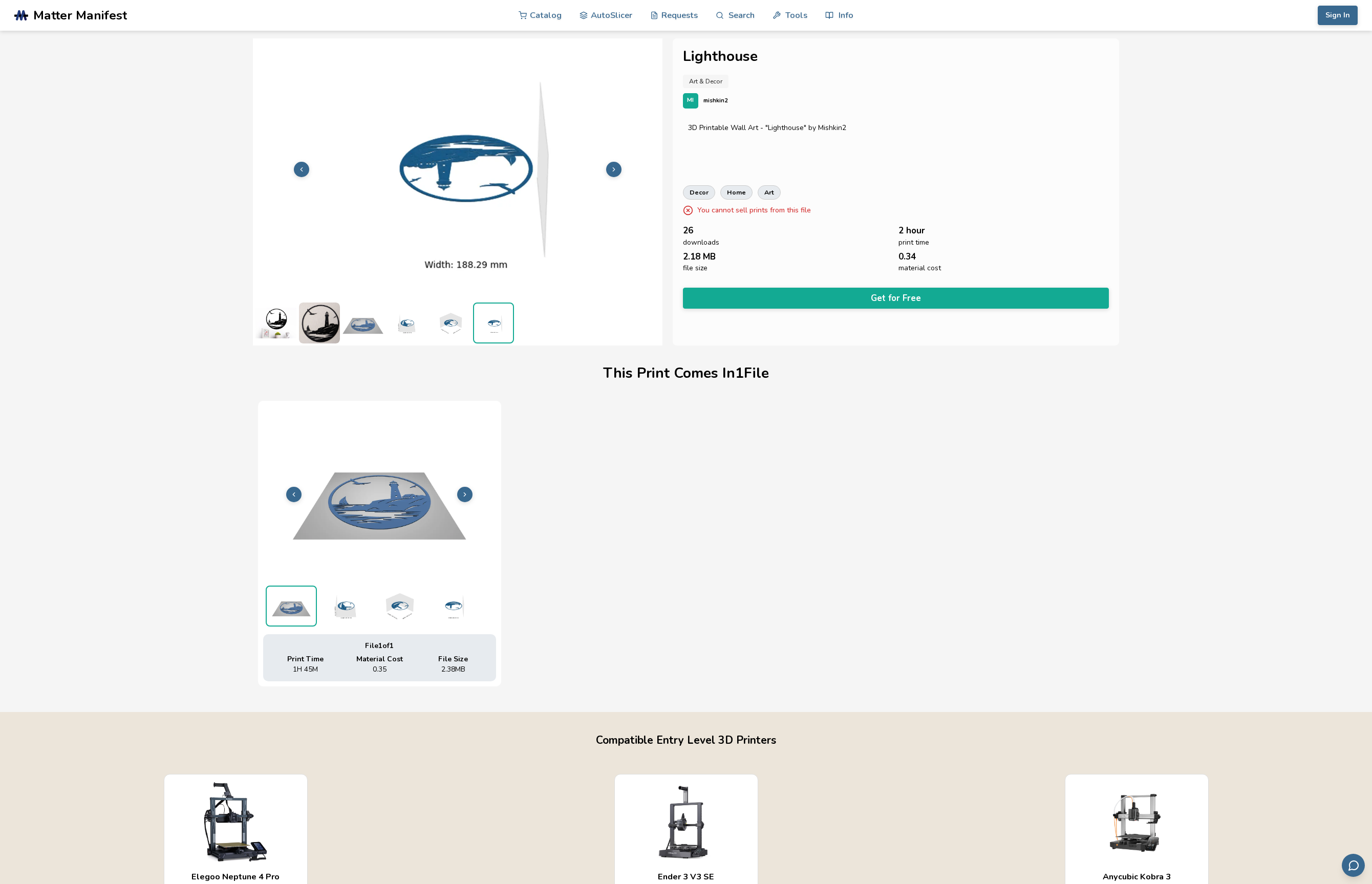
click at [43, 17] on span "Matter Manifest" at bounding box center [80, 15] width 94 height 14
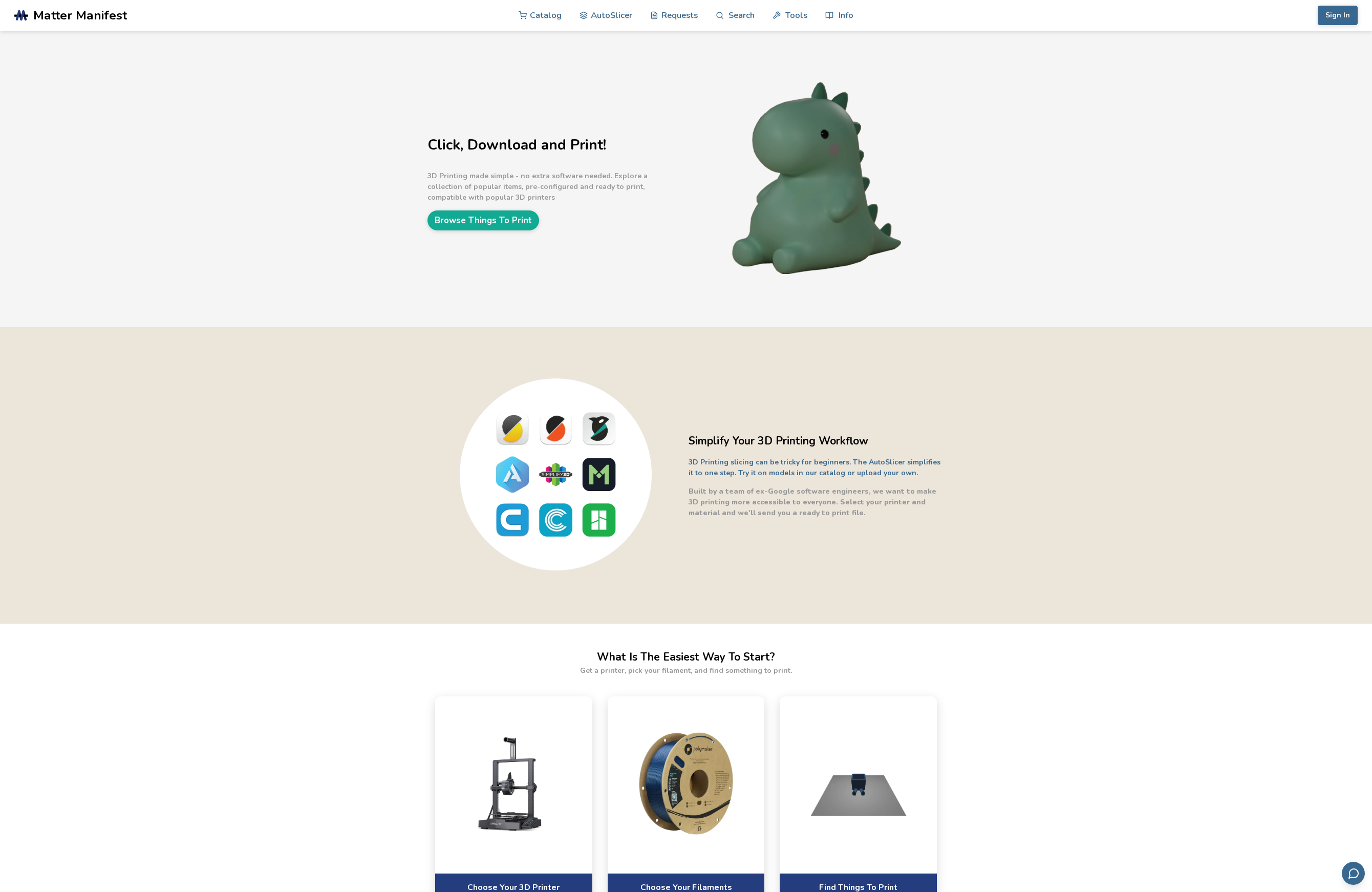
drag, startPoint x: 43, startPoint y: 17, endPoint x: 291, endPoint y: 129, distance: 272.1
click at [291, 129] on section ".cls-1, .cls-2, .cls-3 { stroke-width: 0px; } .cls-2 { fill: #1d1e56; } .cls-3 …" at bounding box center [686, 446] width 1372 height 892
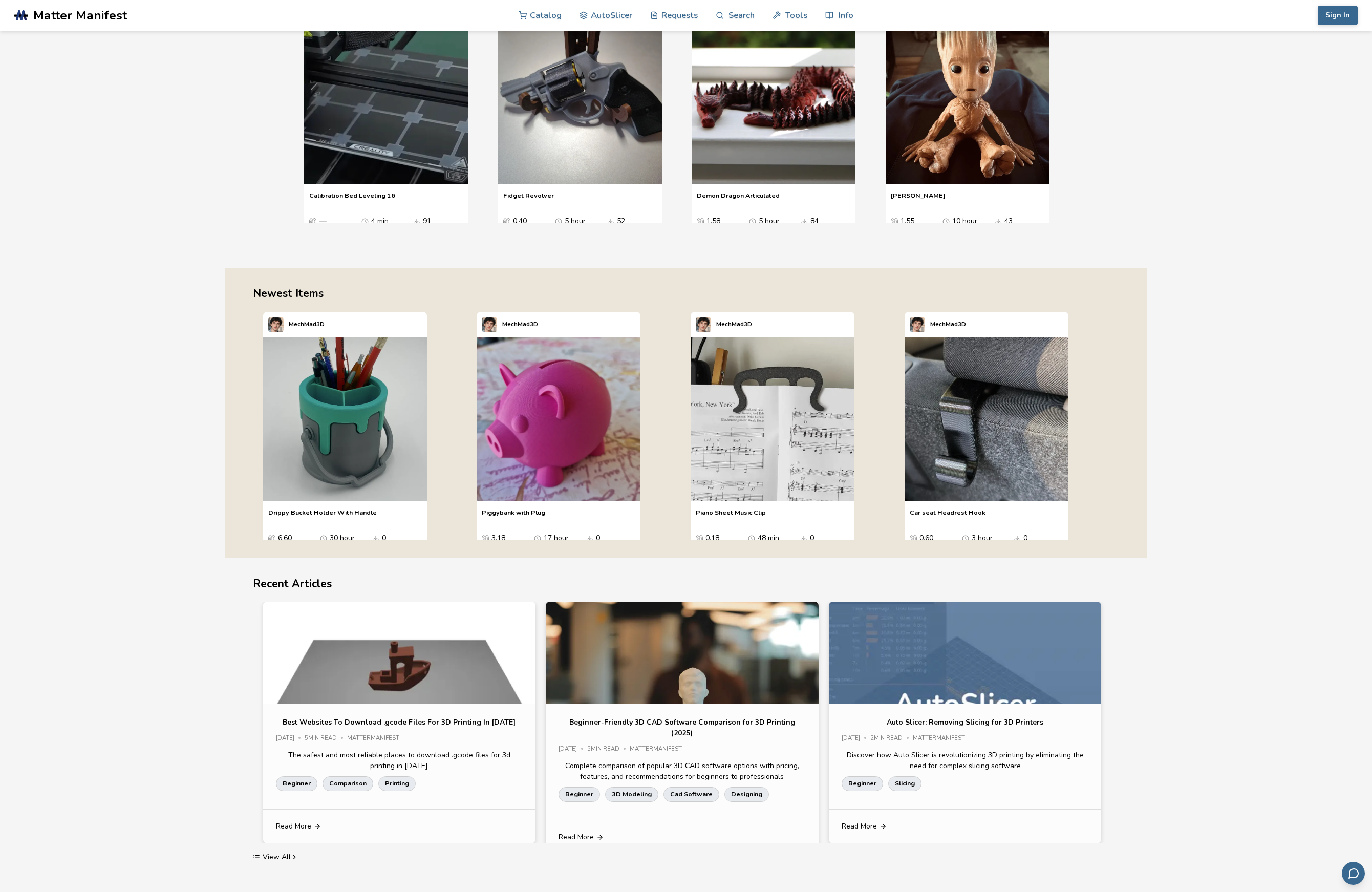
scroll to position [1966, 0]
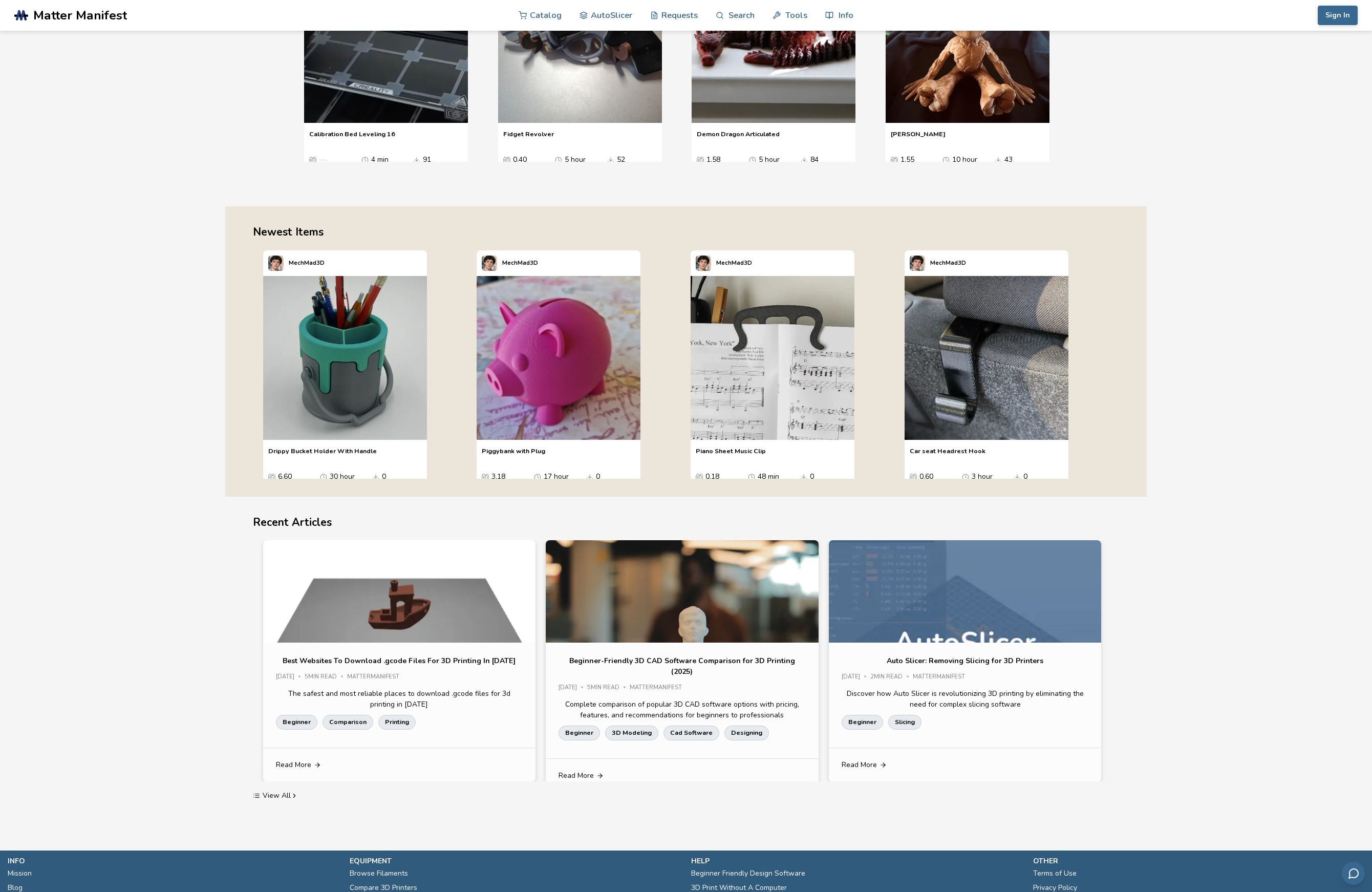
click at [26, 21] on link ".cls-1, .cls-2, .cls-3 { stroke-width: 0px; } .cls-2 { fill: #1d1e56; } .cls-3 …" at bounding box center [179, 15] width 329 height 31
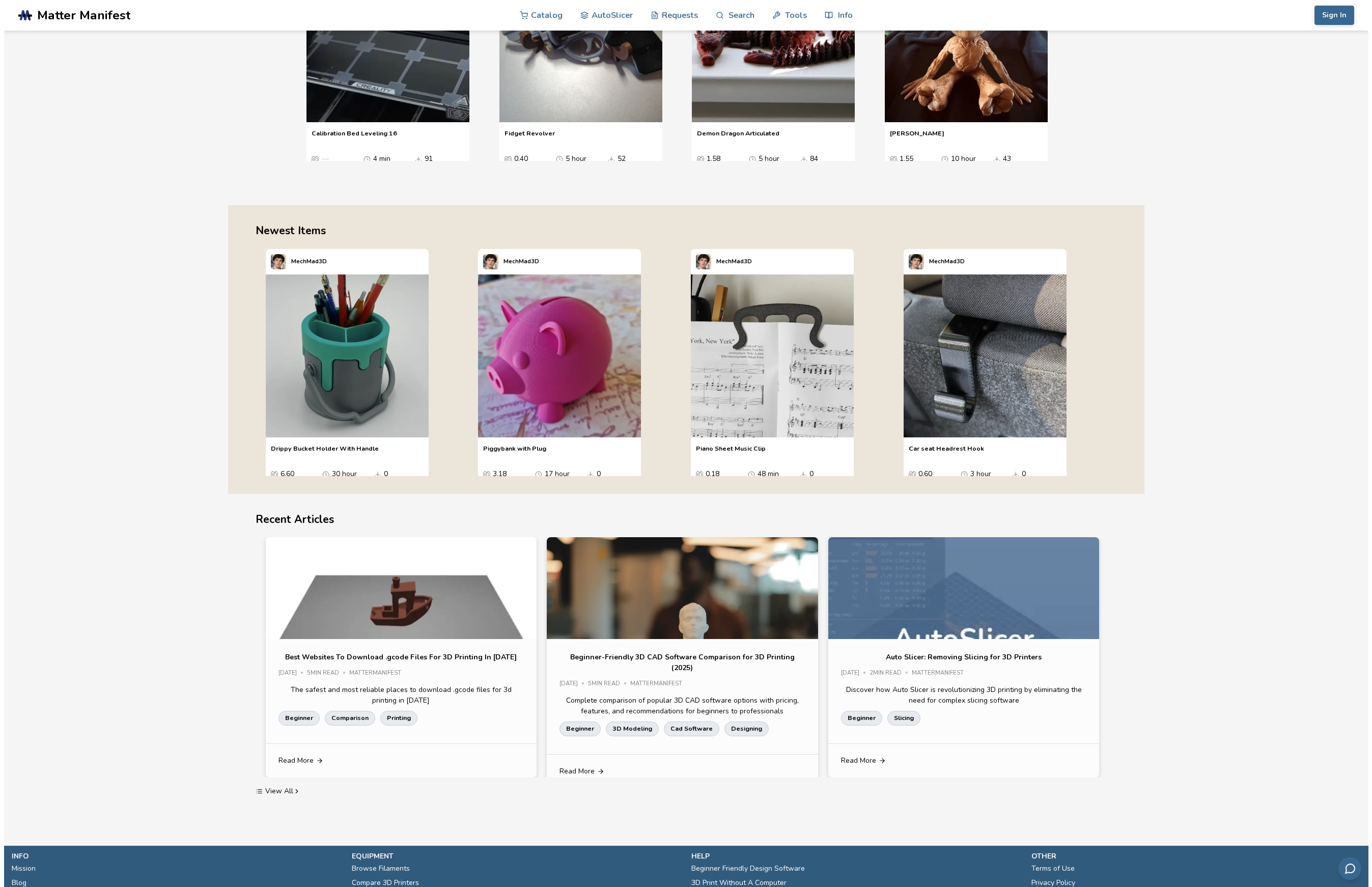
scroll to position [0, 0]
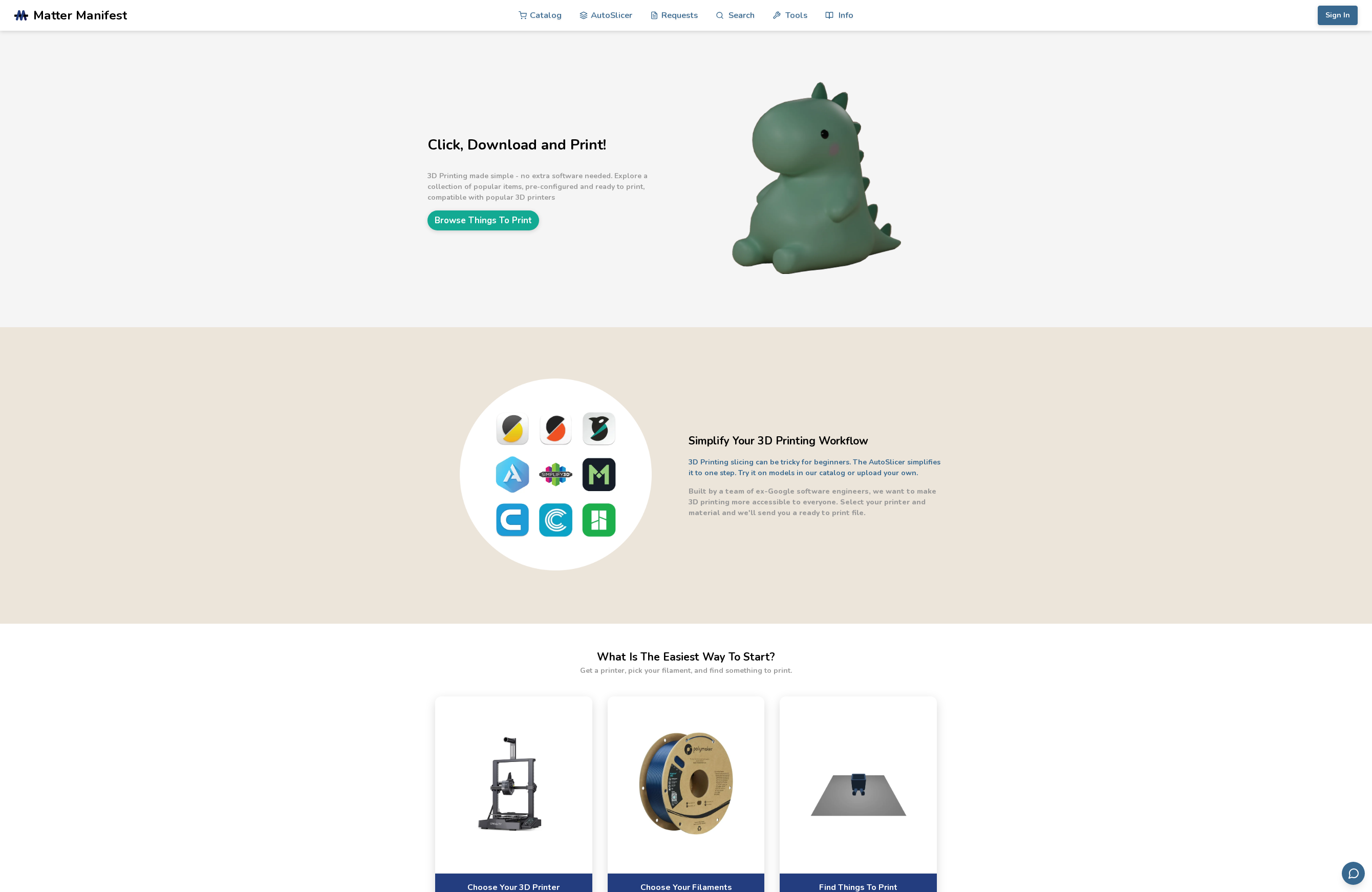
click at [26, 21] on link ".cls-1, .cls-2, .cls-3 { stroke-width: 0px; } .cls-2 { fill: #1d1e56; } .cls-3 …" at bounding box center [179, 15] width 329 height 31
click at [735, 19] on link "Search" at bounding box center [735, 14] width 39 height 31
click at [713, 62] on input at bounding box center [719, 58] width 167 height 18
type input "**********"
click at [807, 46] on button "**********" at bounding box center [821, 58] width 28 height 24
